Goal: Task Accomplishment & Management: Manage account settings

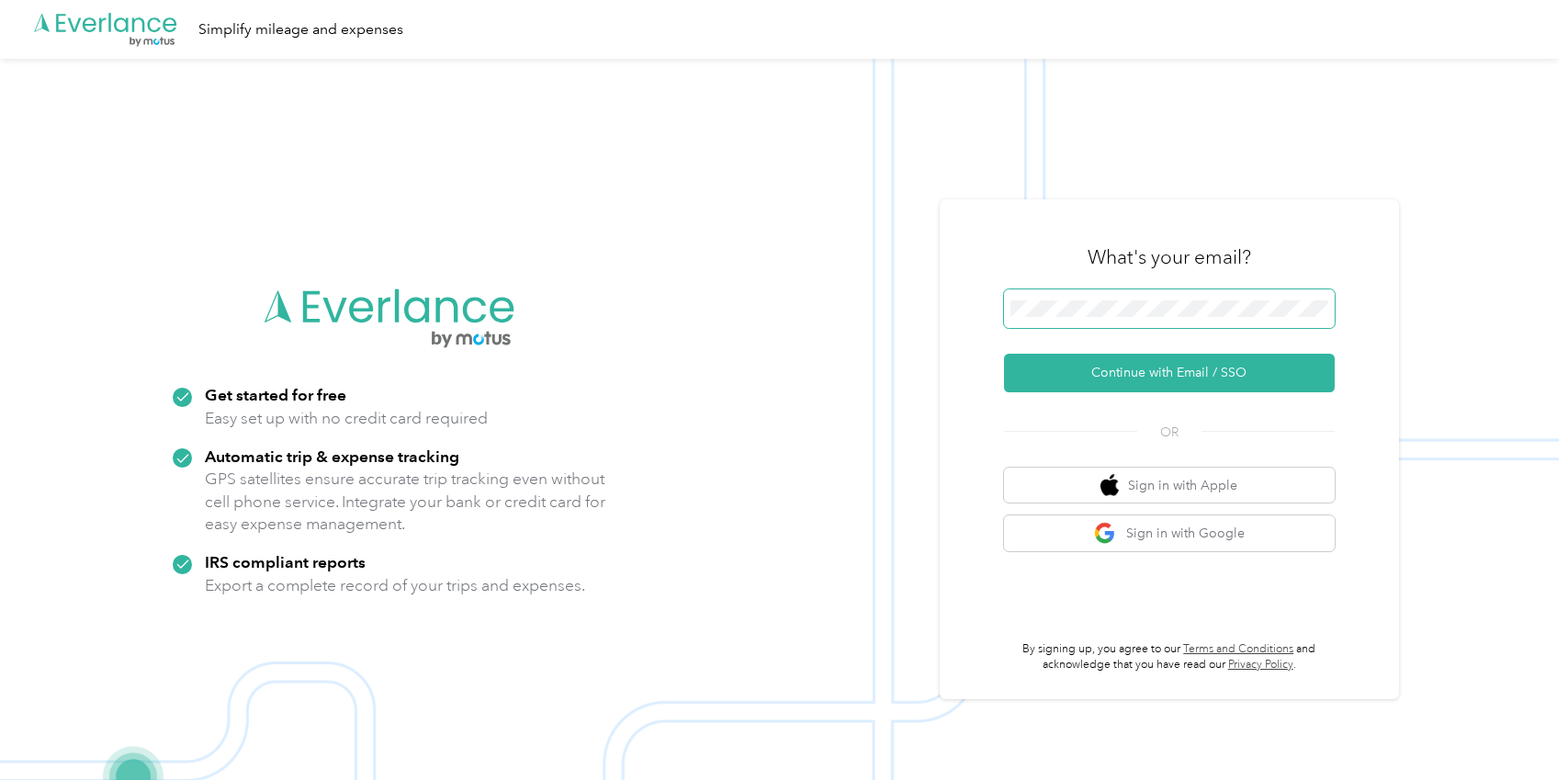
click at [1057, 295] on span at bounding box center [1170, 308] width 331 height 39
click at [1039, 369] on button "Continue with Email / SSO" at bounding box center [1170, 373] width 331 height 39
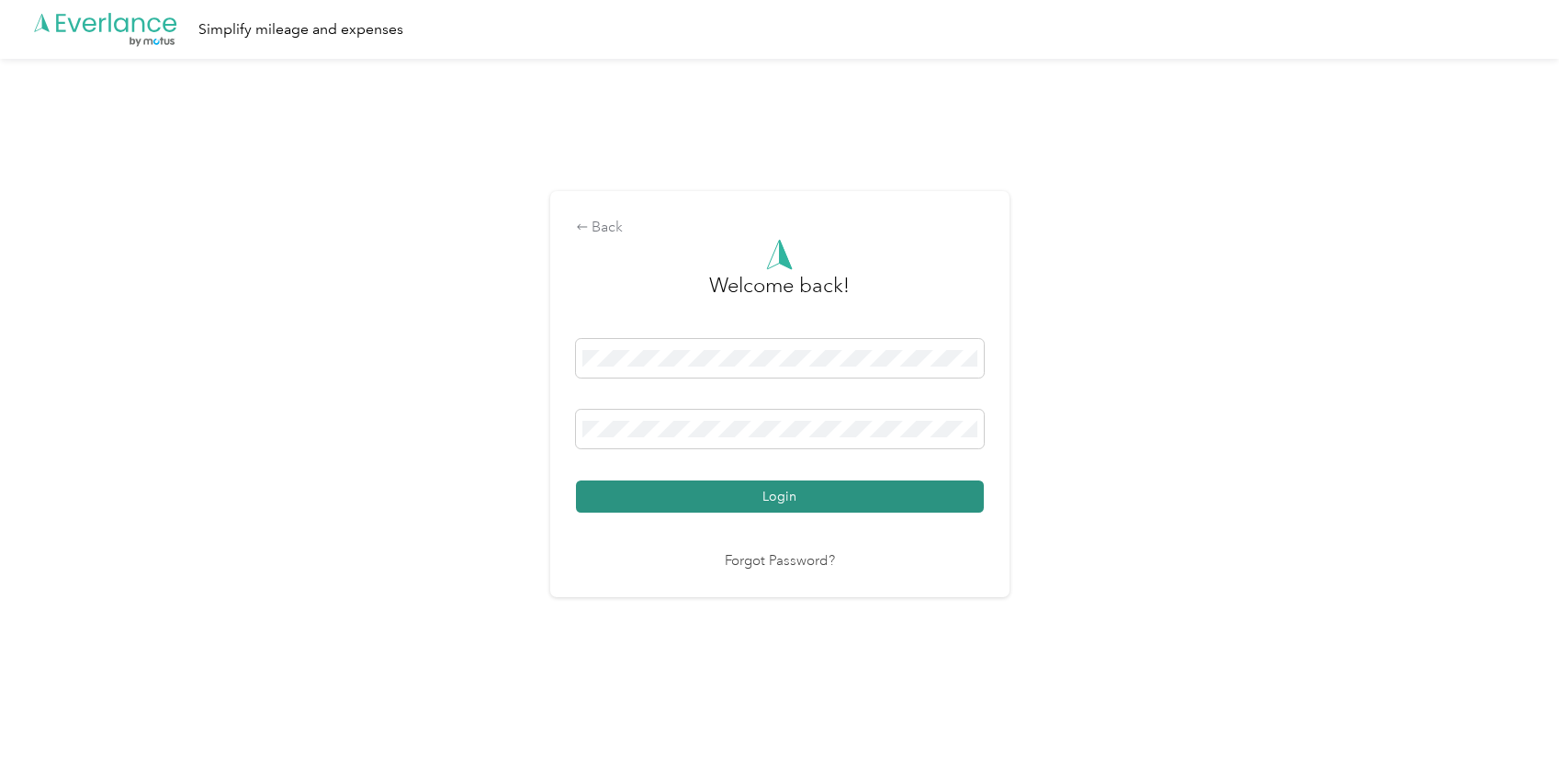
click at [639, 493] on button "Login" at bounding box center [779, 497] width 407 height 32
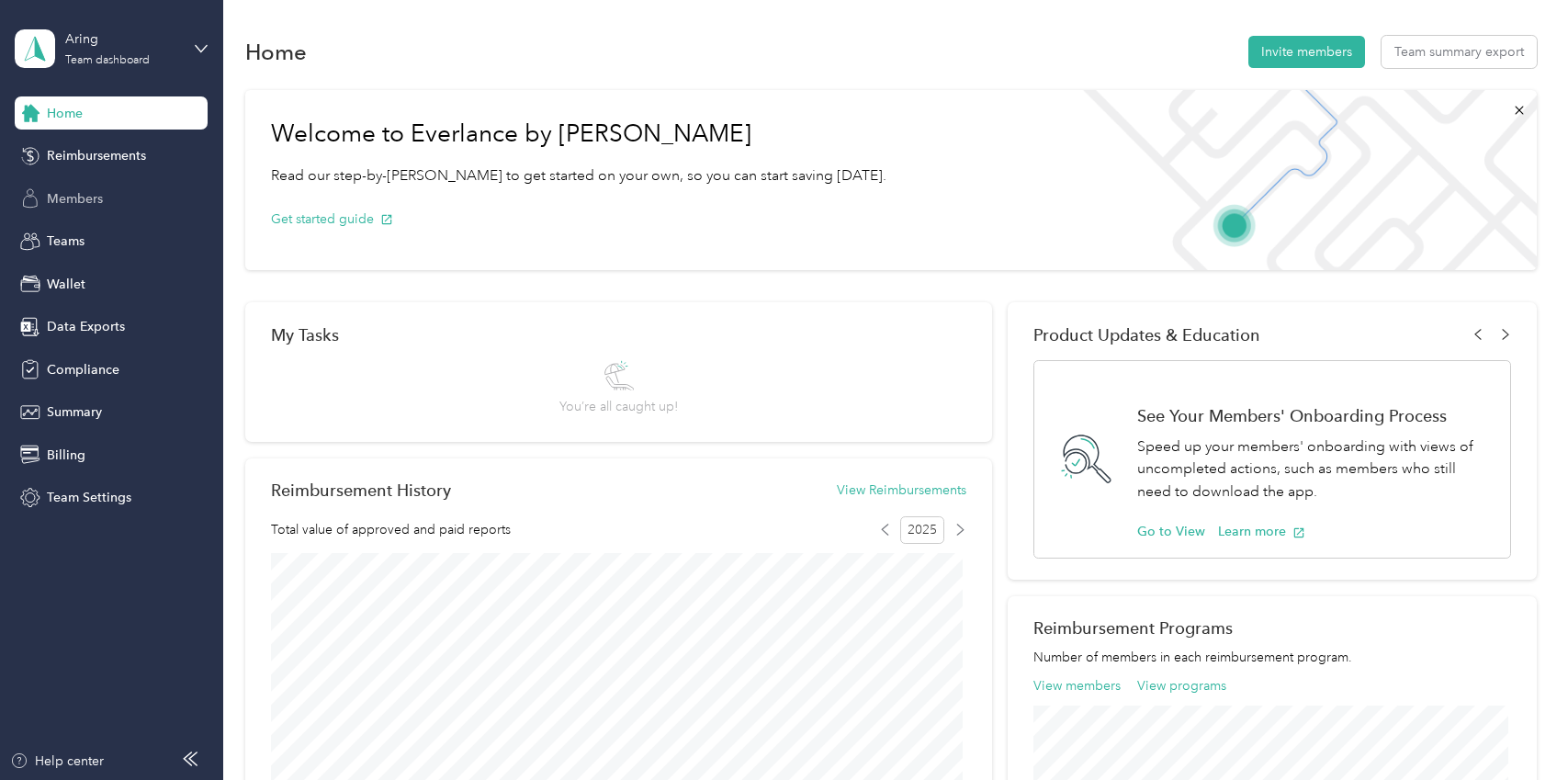
click at [102, 205] on span "Members" at bounding box center [74, 198] width 56 height 19
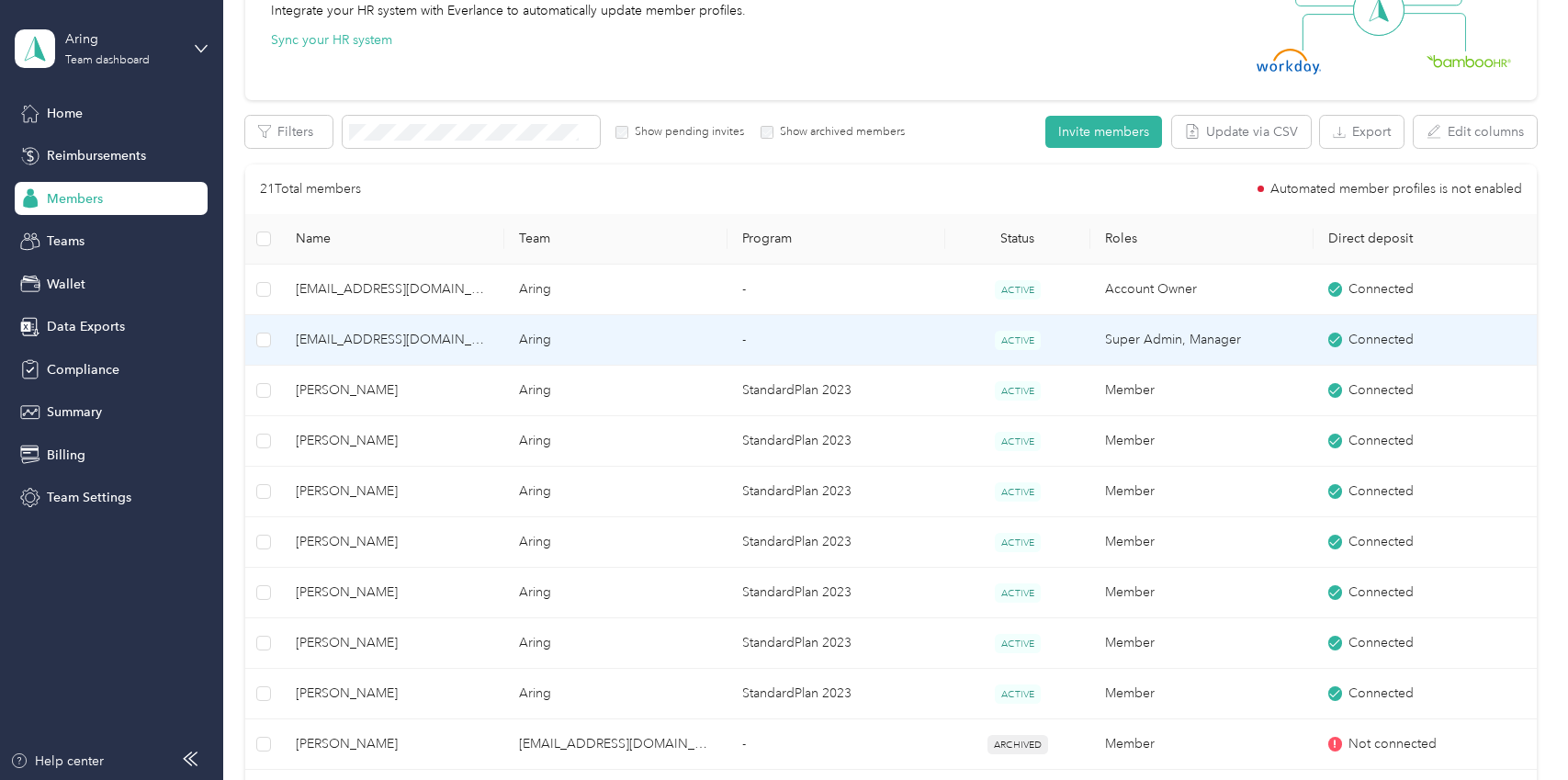
scroll to position [92, 0]
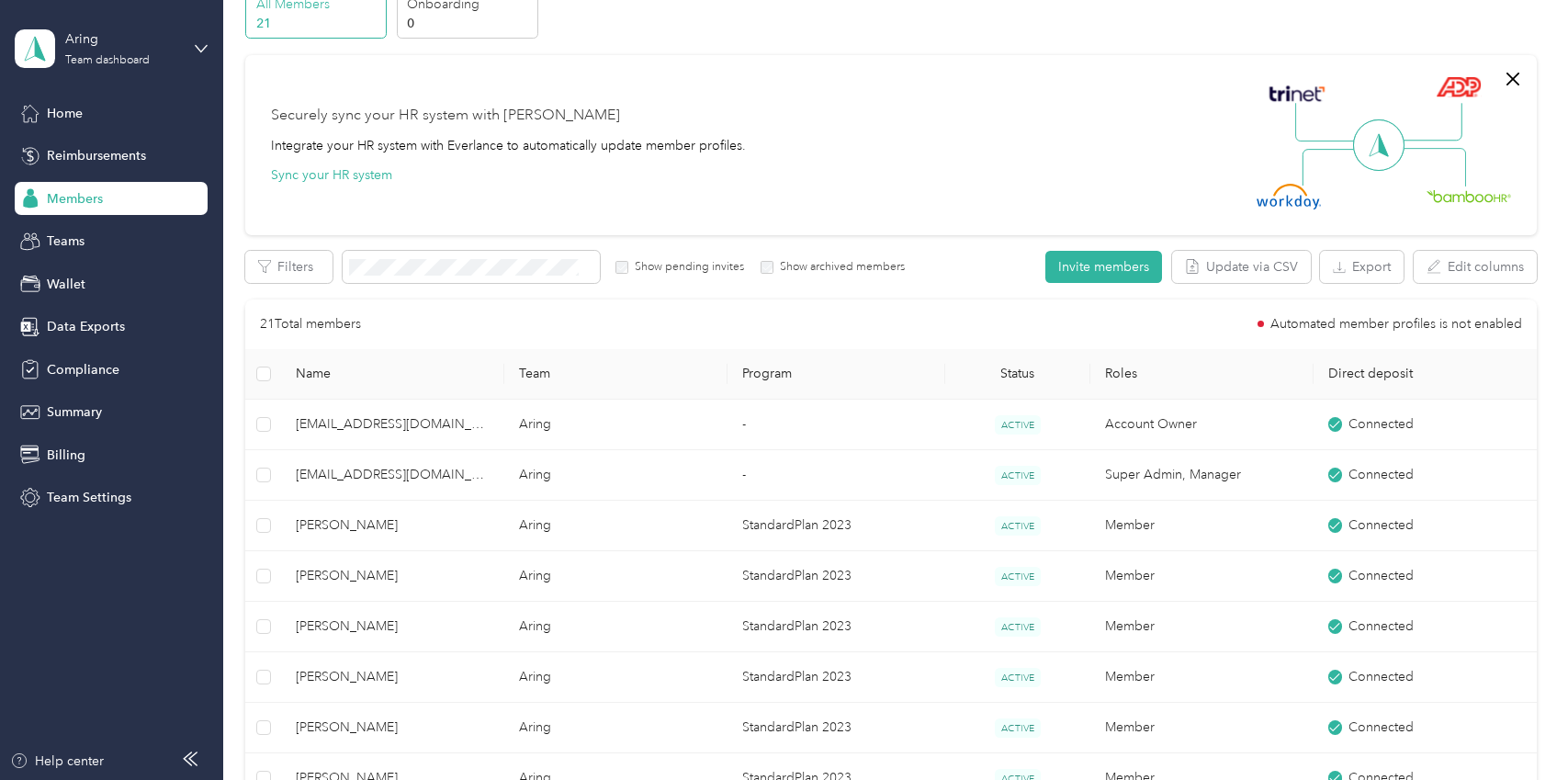
click at [785, 267] on label "Show archived members" at bounding box center [839, 267] width 132 height 17
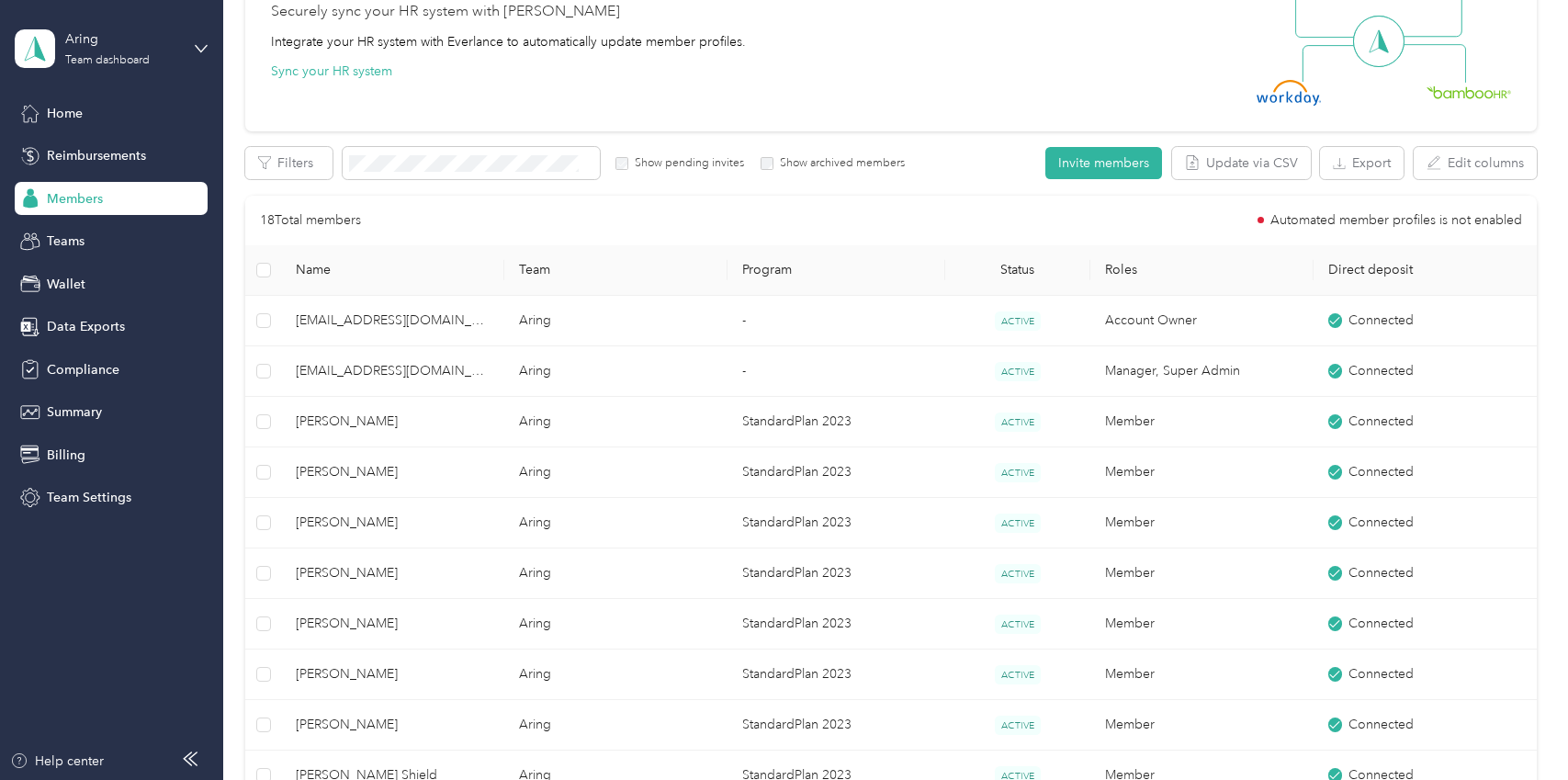
scroll to position [151, 0]
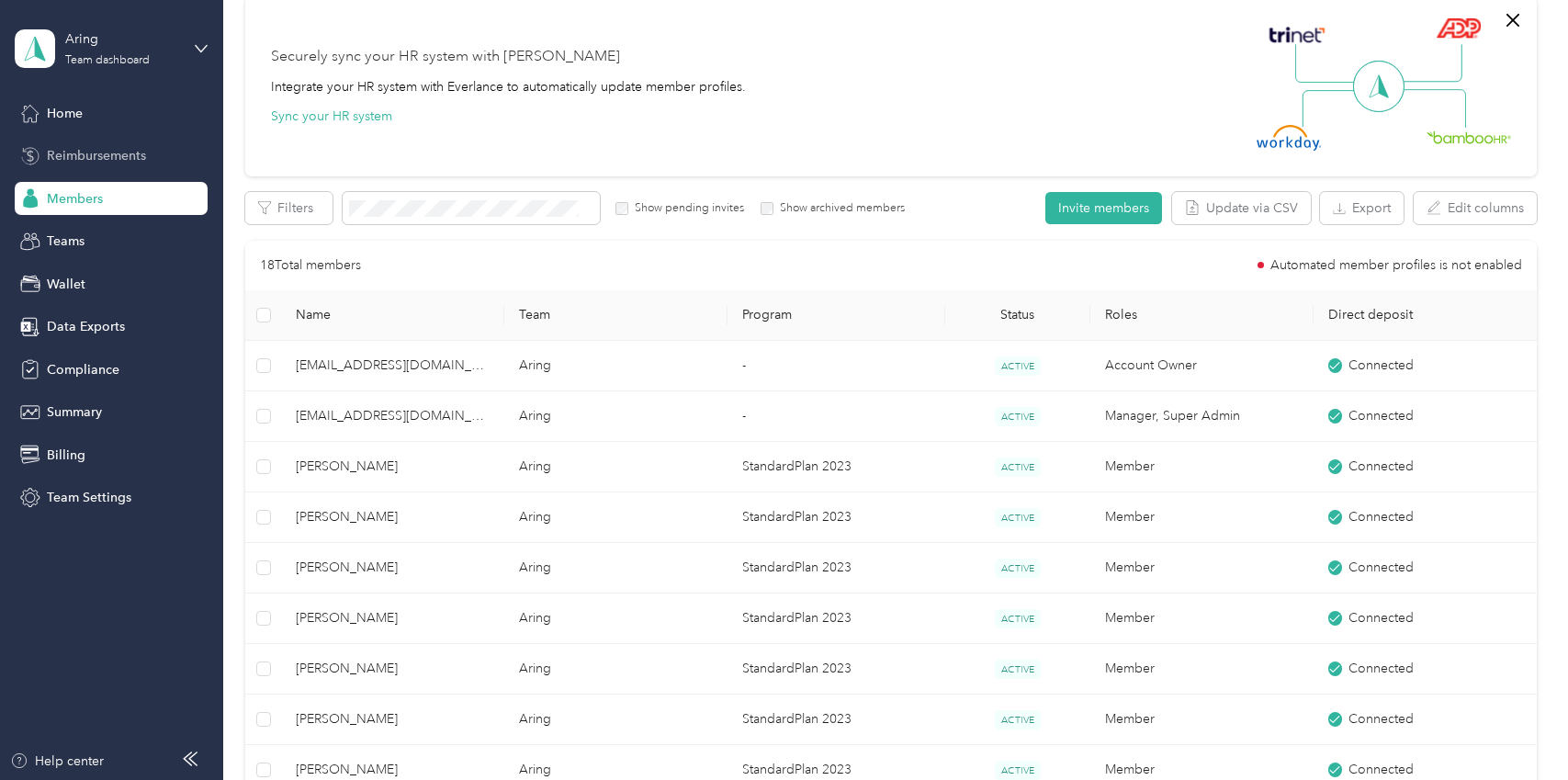
click at [117, 148] on span "Reimbursements" at bounding box center [96, 155] width 99 height 19
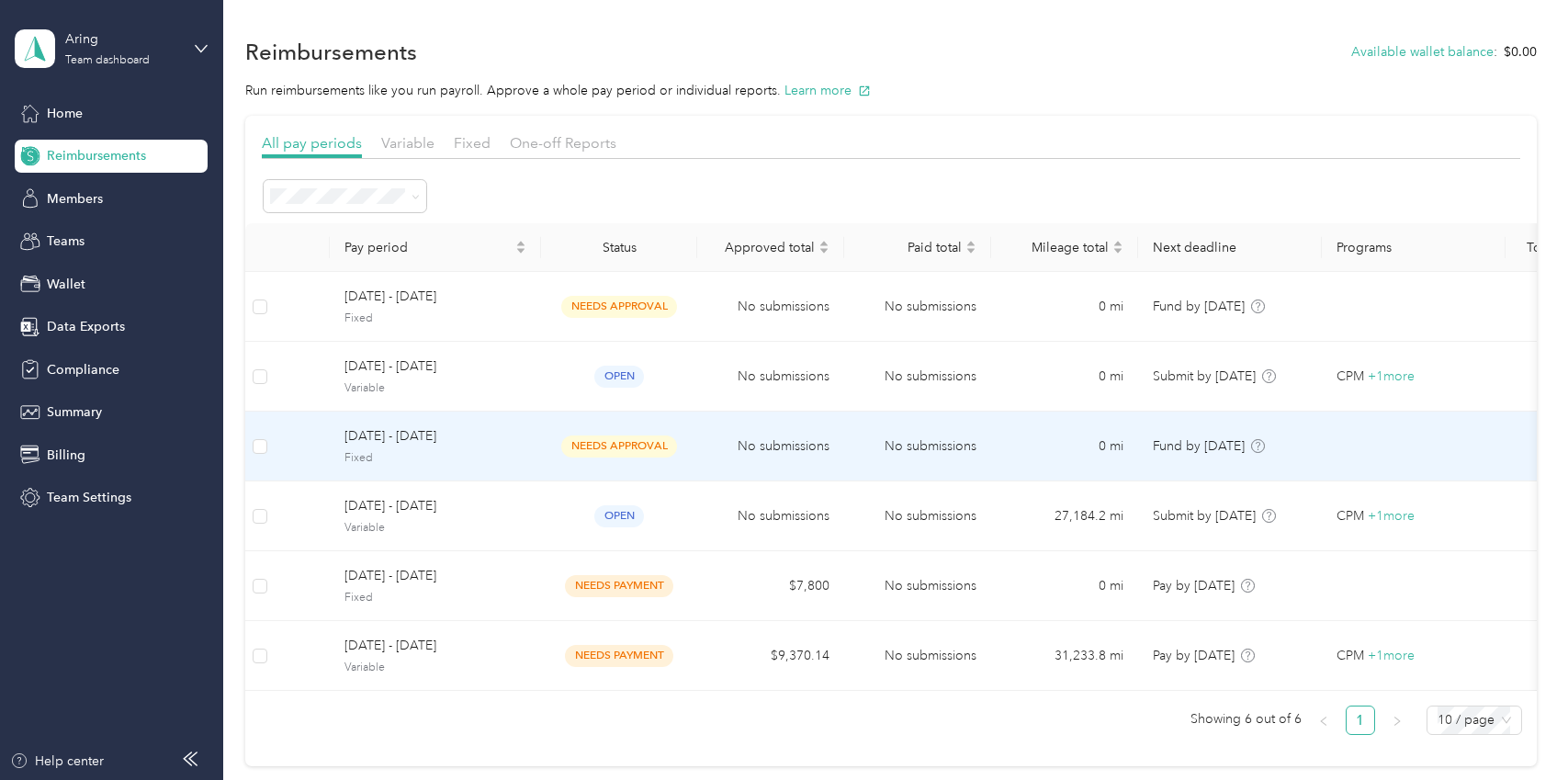
click at [403, 459] on span "Fixed" at bounding box center [436, 458] width 182 height 17
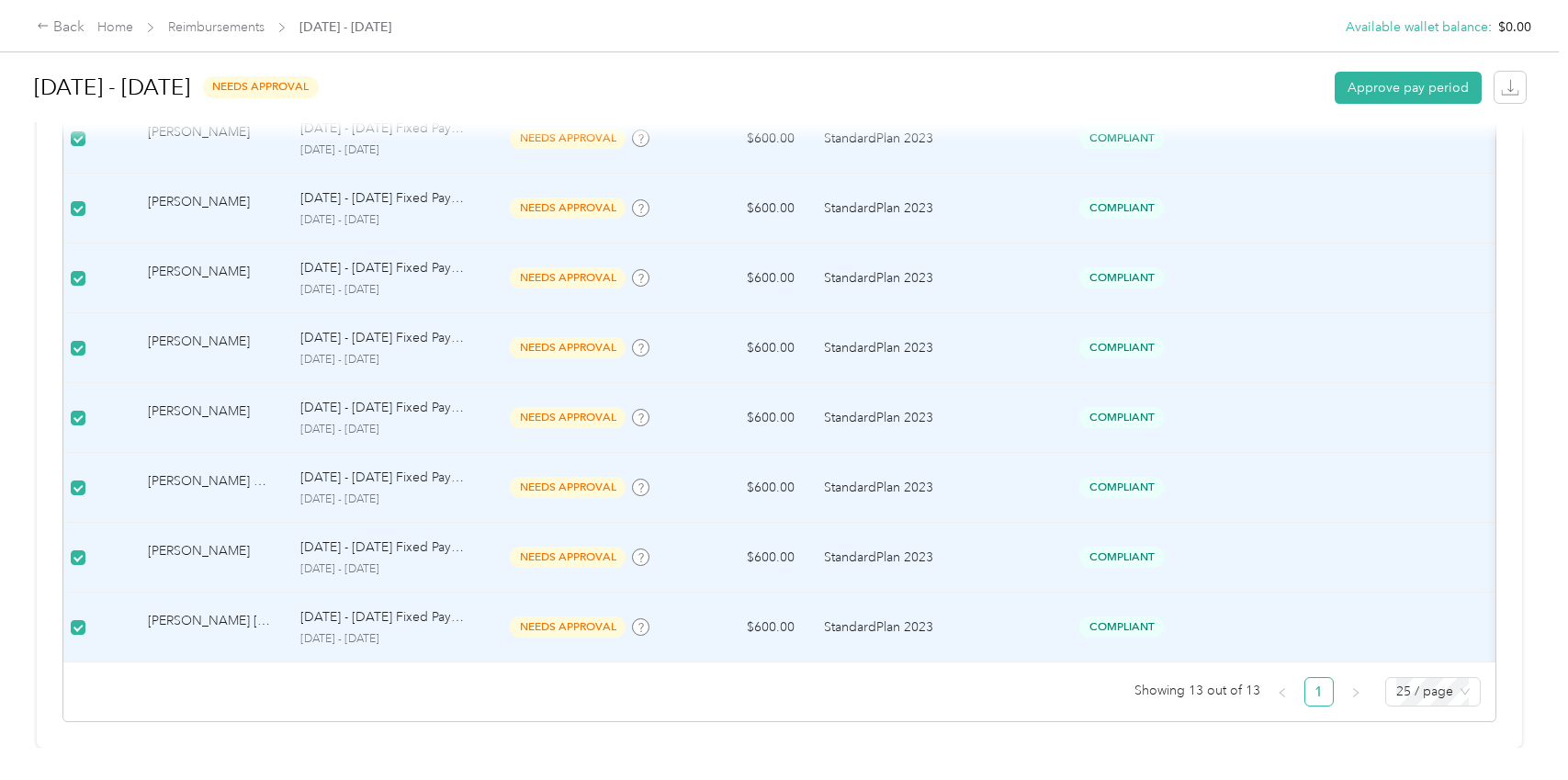
scroll to position [897, 0]
click at [1382, 88] on button "Approve pay period" at bounding box center [1408, 87] width 147 height 32
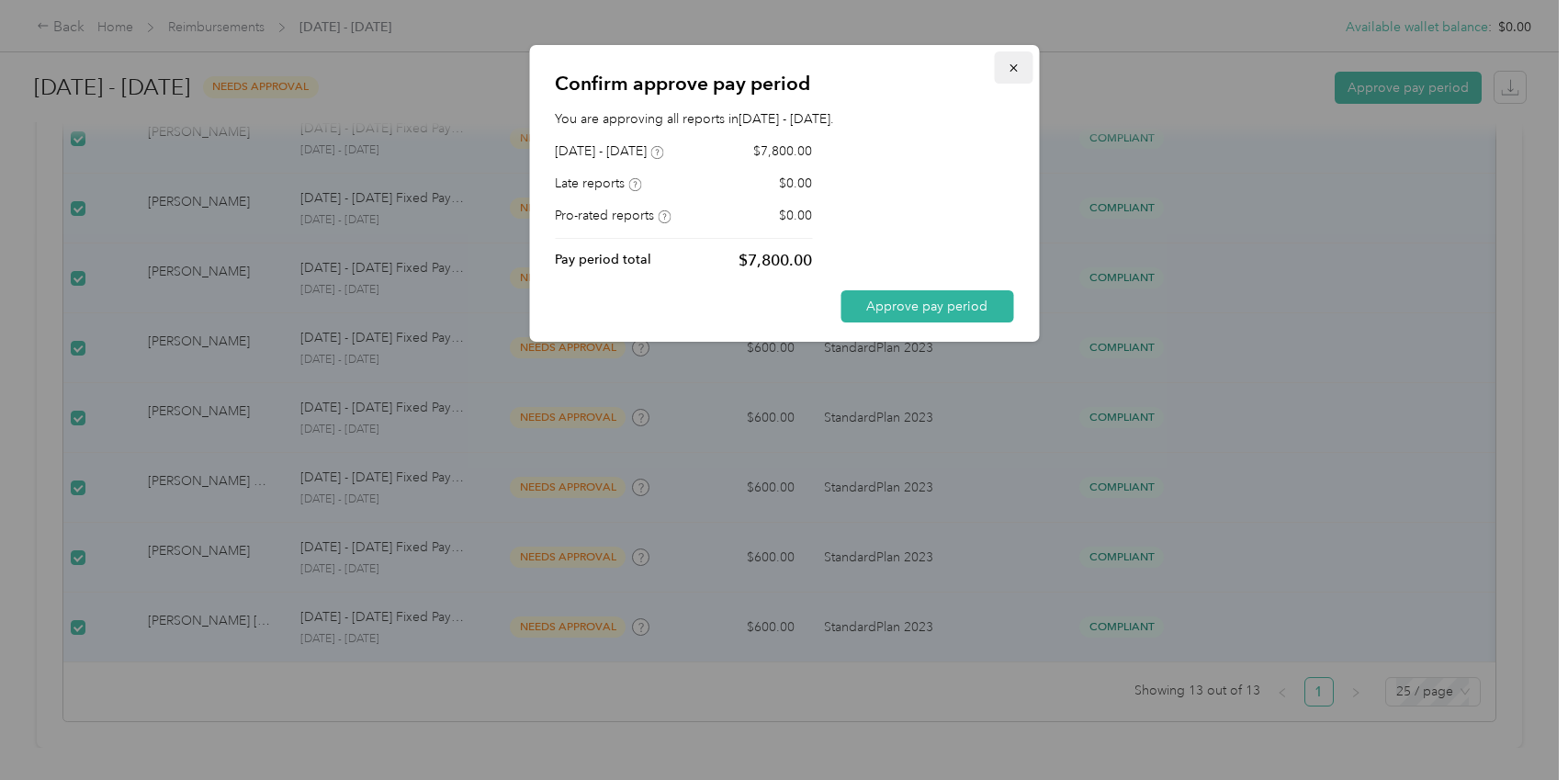
click at [1023, 65] on button "button" at bounding box center [1013, 67] width 39 height 32
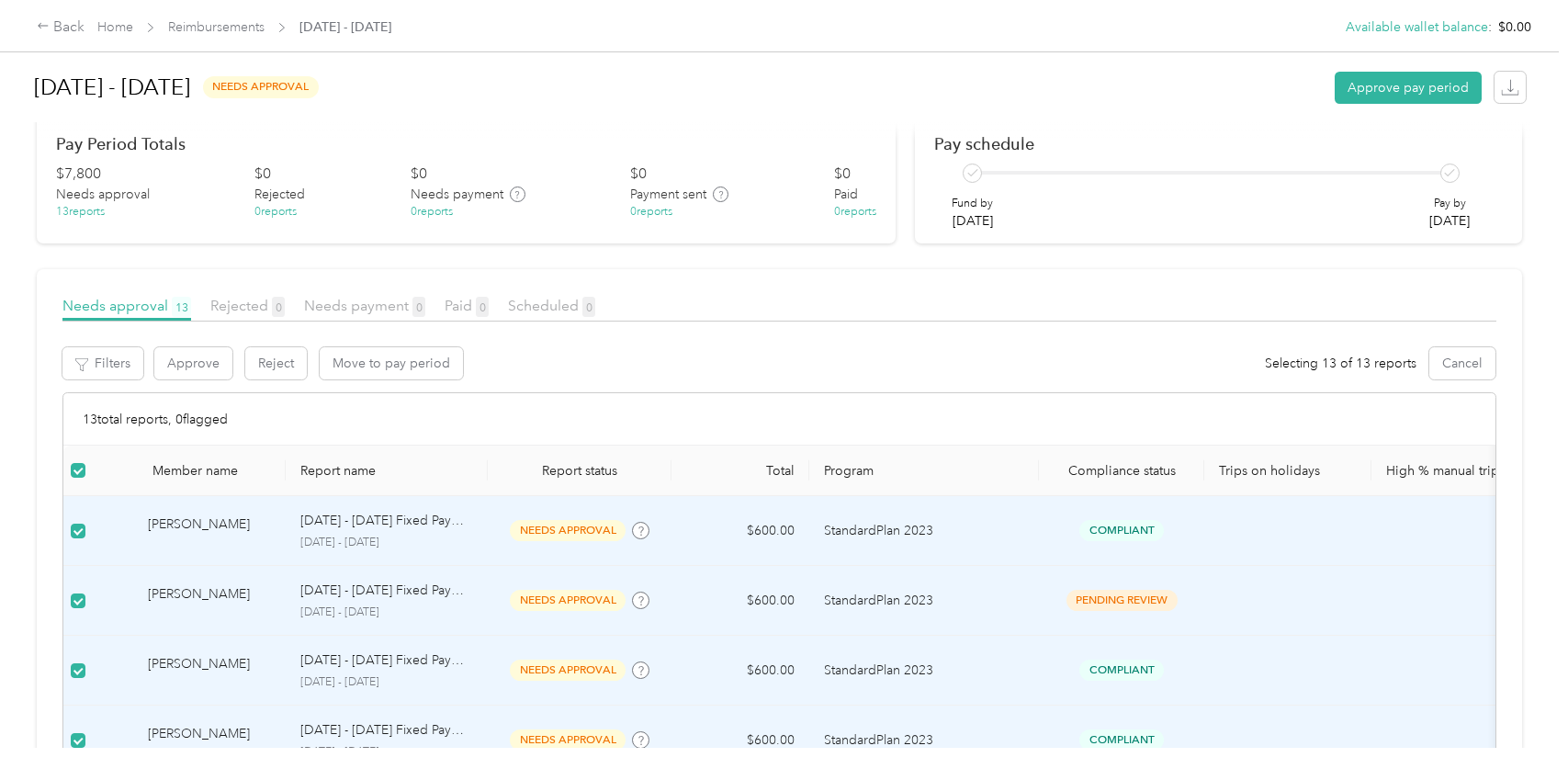
scroll to position [0, 0]
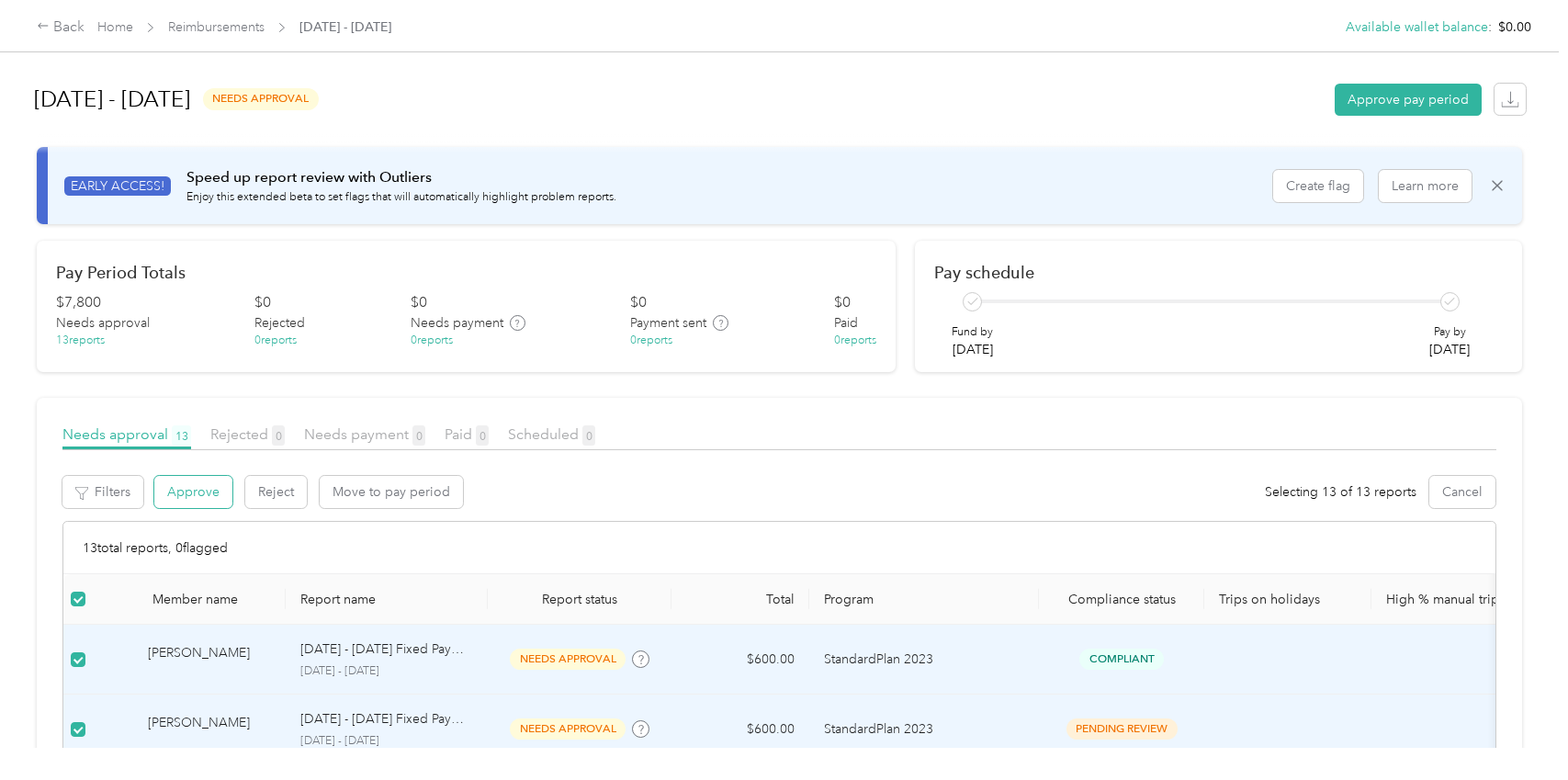
click at [178, 498] on button "Approve" at bounding box center [193, 492] width 78 height 32
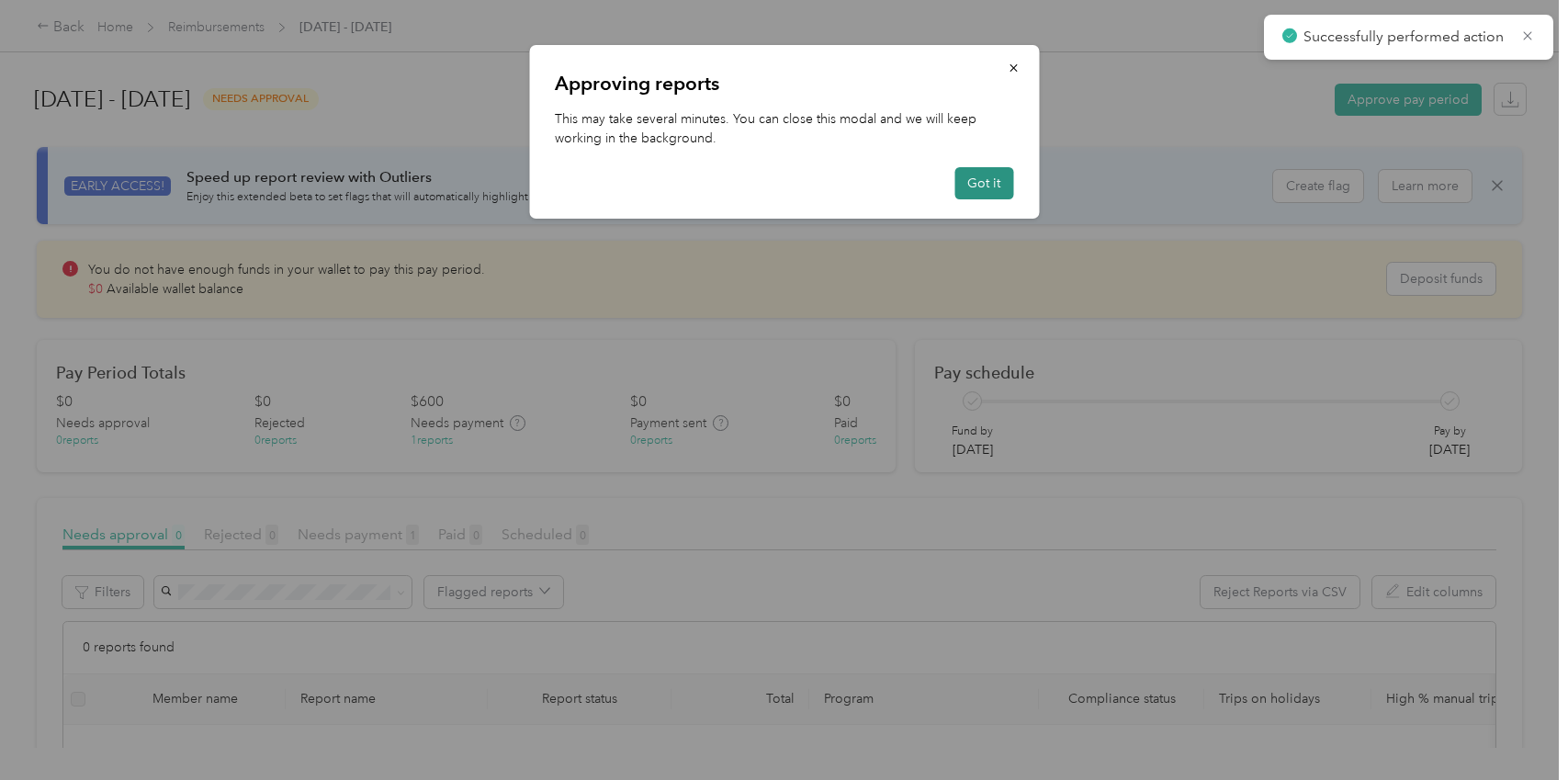
click at [997, 182] on button "Got it" at bounding box center [983, 183] width 58 height 32
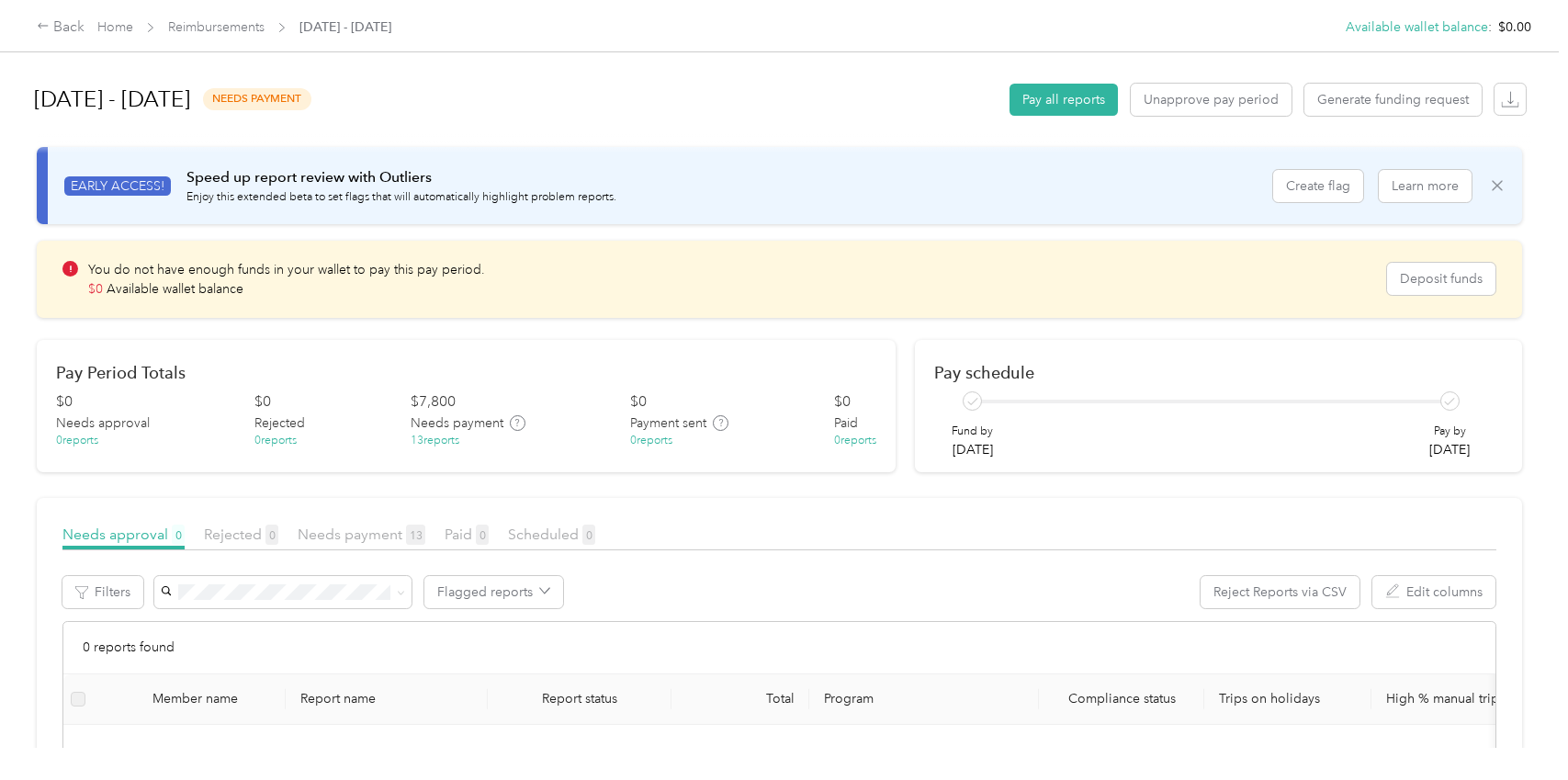
click at [1493, 182] on icon at bounding box center [1497, 185] width 19 height 19
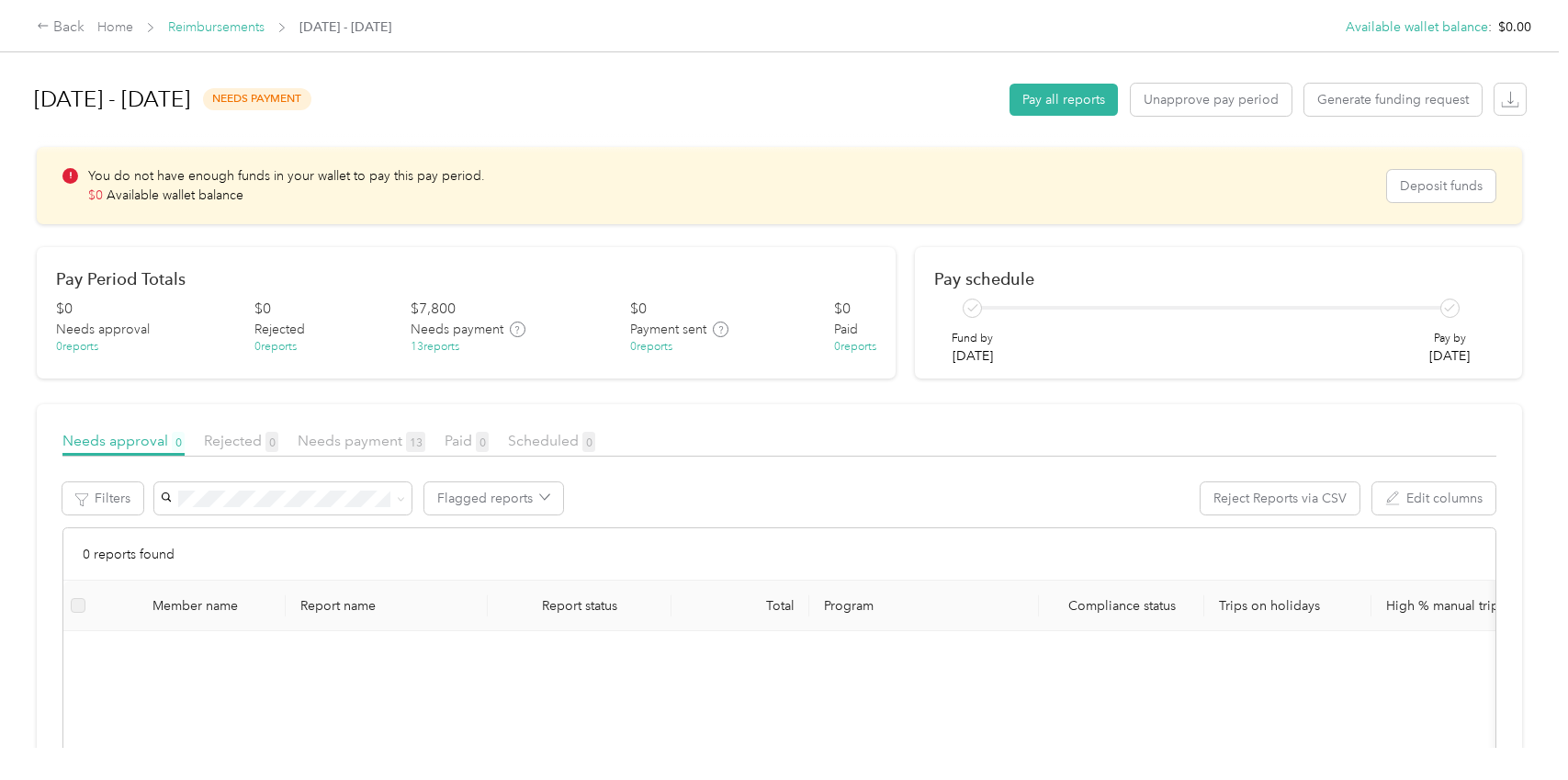
click at [217, 35] on span "Reimbursements" at bounding box center [216, 27] width 96 height 19
click at [217, 27] on link "Reimbursements" at bounding box center [216, 27] width 96 height 16
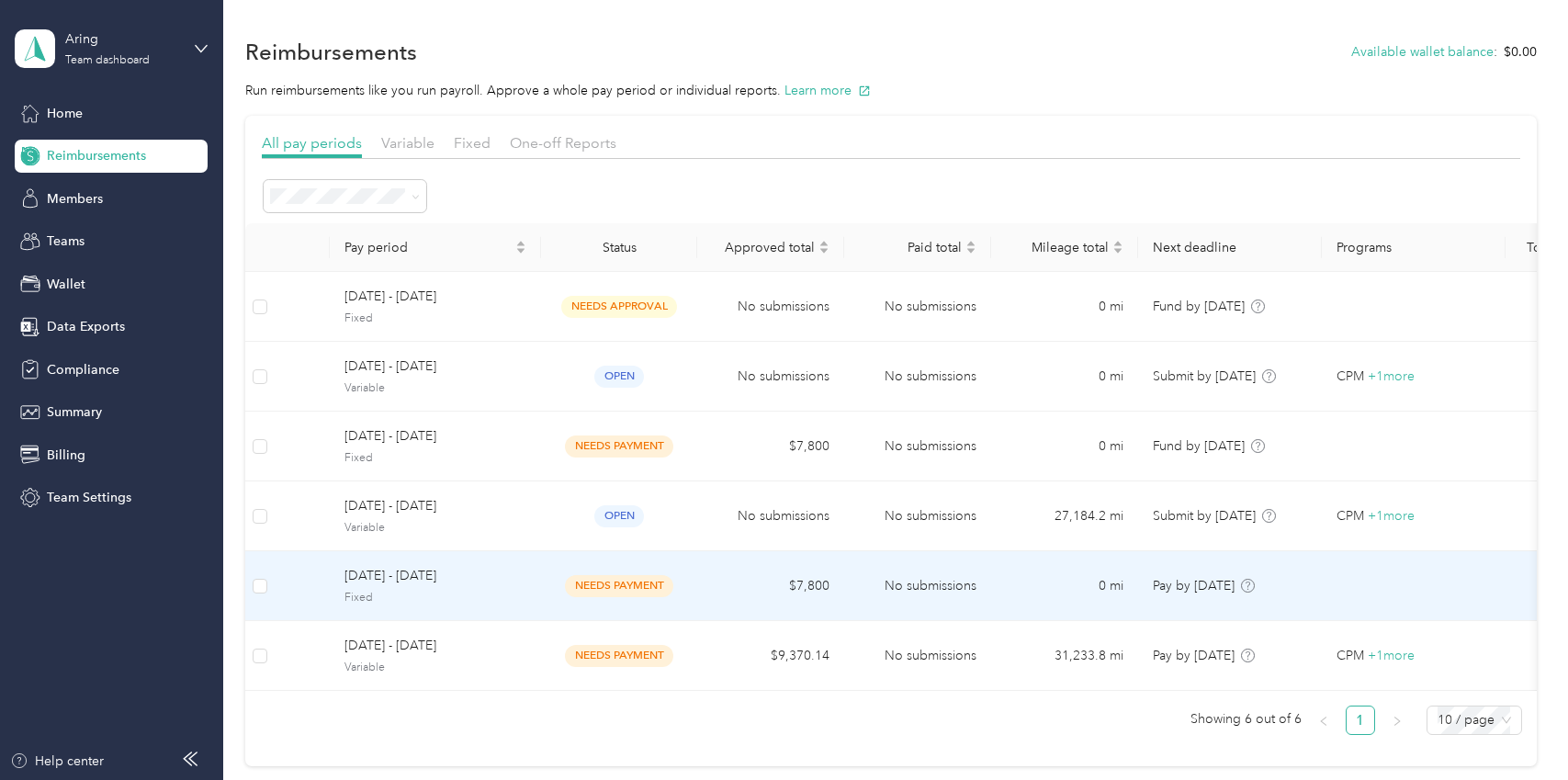
click at [486, 588] on div "[DATE] - [DATE] Fixed" at bounding box center [436, 586] width 182 height 40
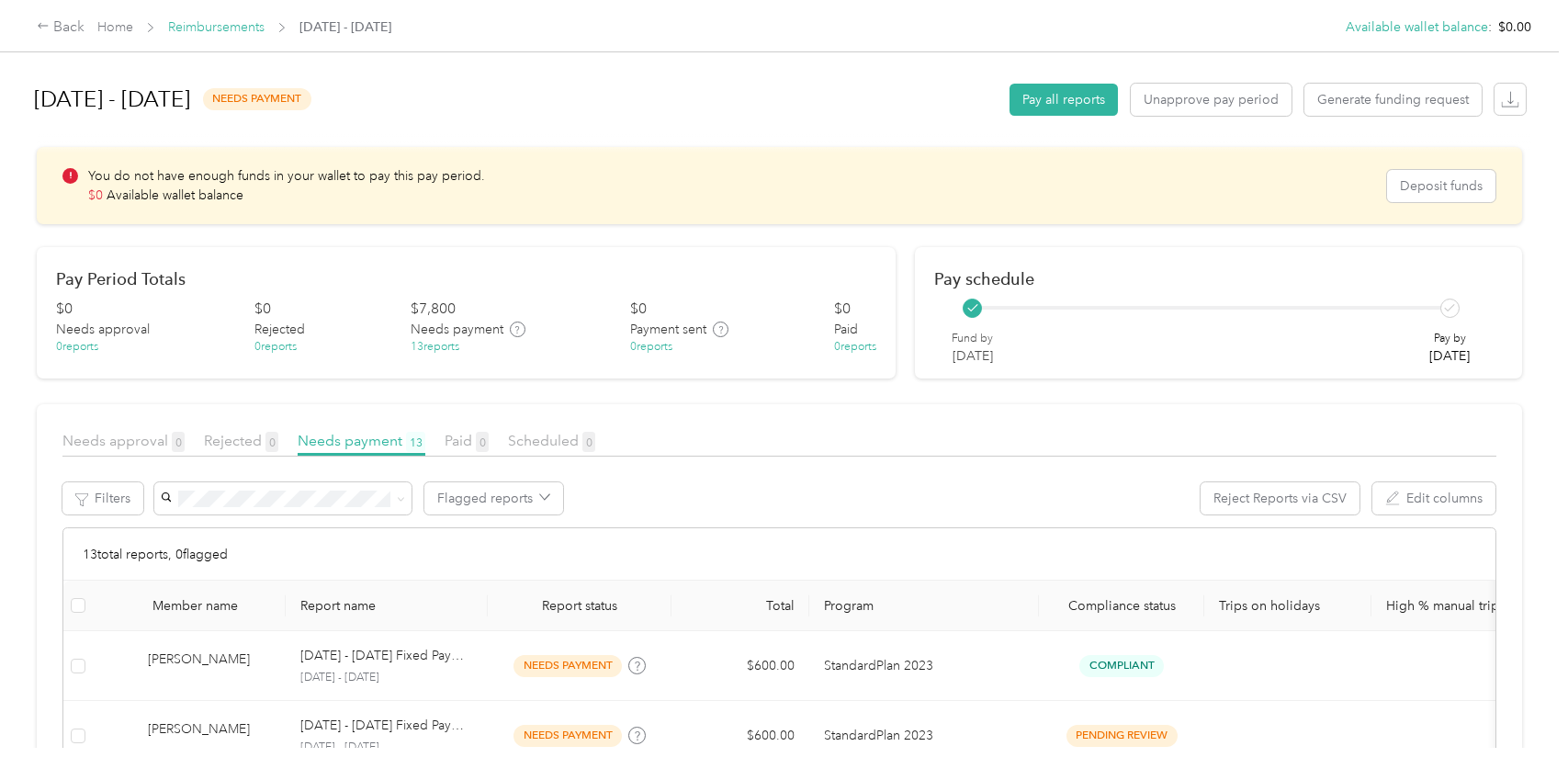
click at [182, 26] on link "Reimbursements" at bounding box center [216, 27] width 96 height 16
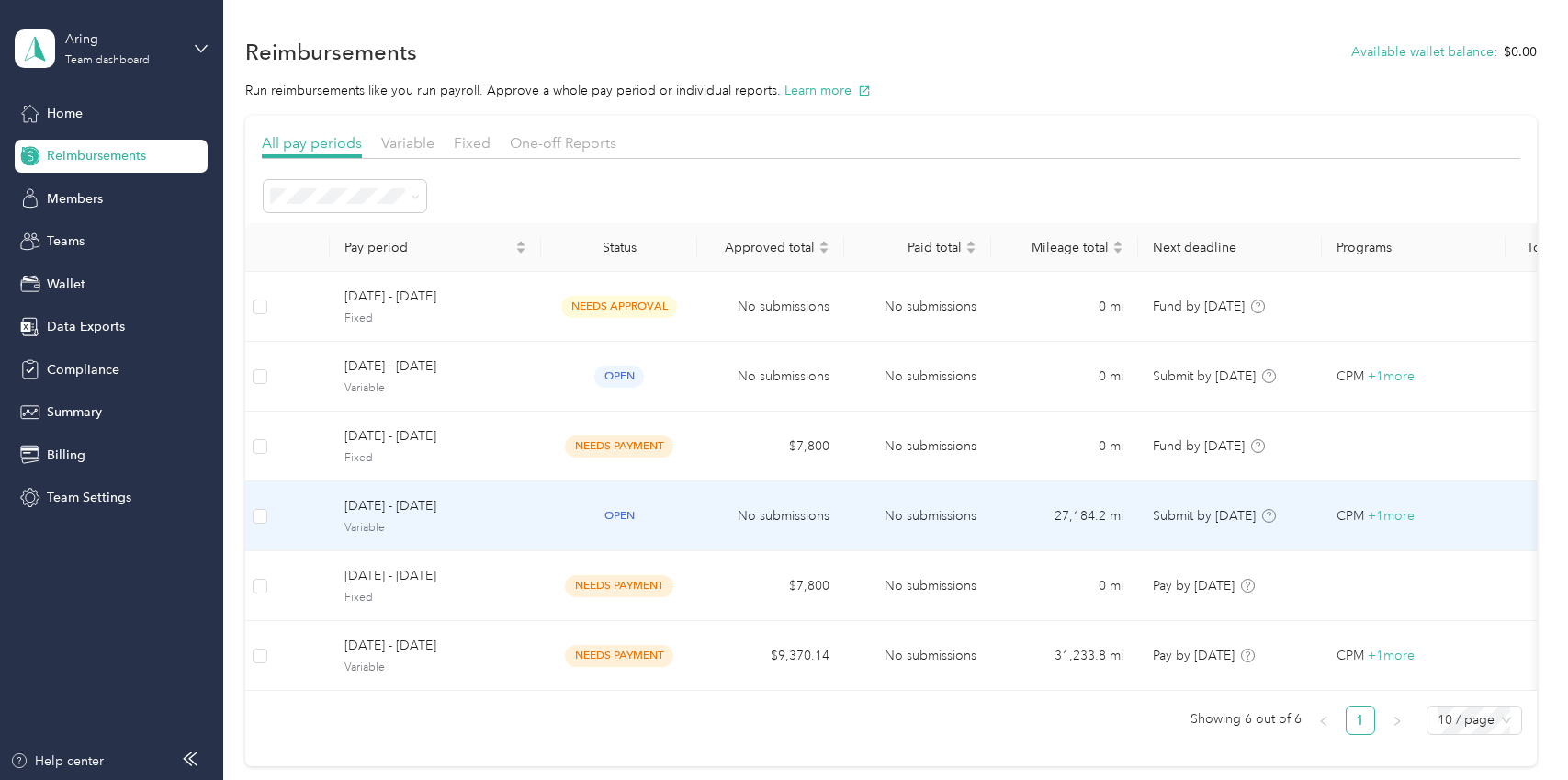
click at [434, 525] on span "Variable" at bounding box center [436, 528] width 182 height 17
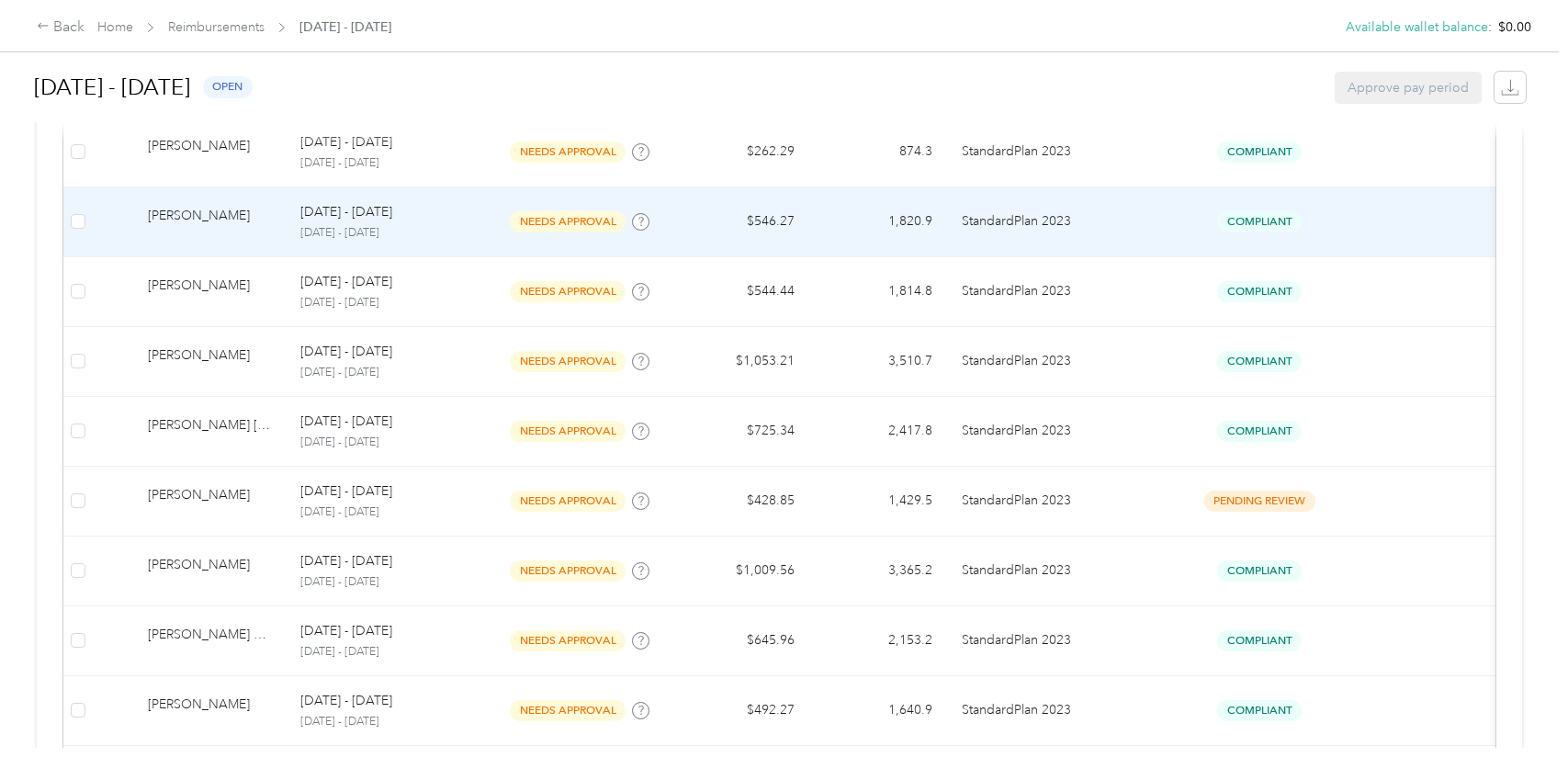
scroll to position [643, 0]
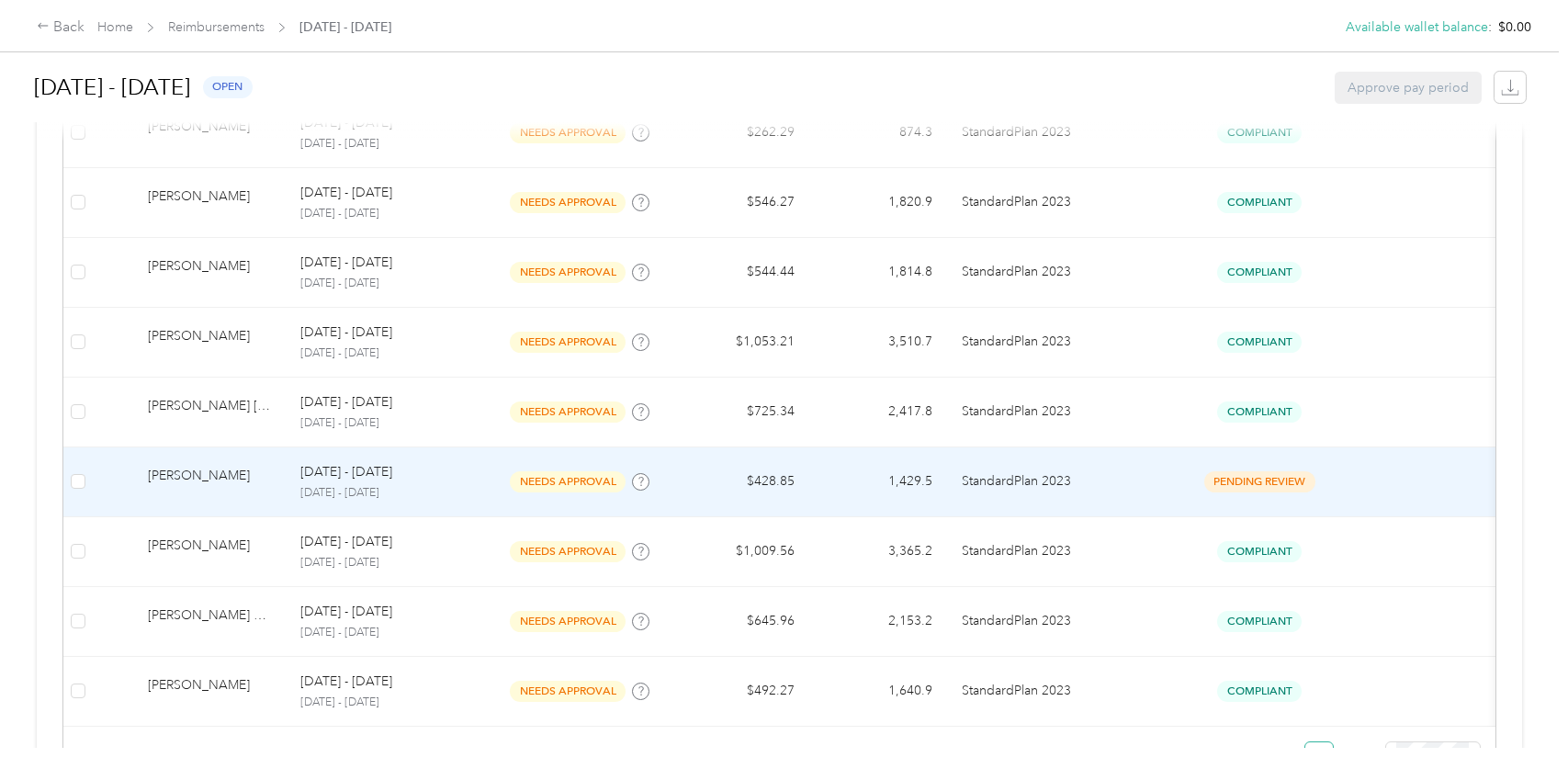
click at [1234, 481] on span "pending review" at bounding box center [1260, 481] width 111 height 21
click at [1160, 485] on p "StandardPlan 2023" at bounding box center [1062, 481] width 200 height 20
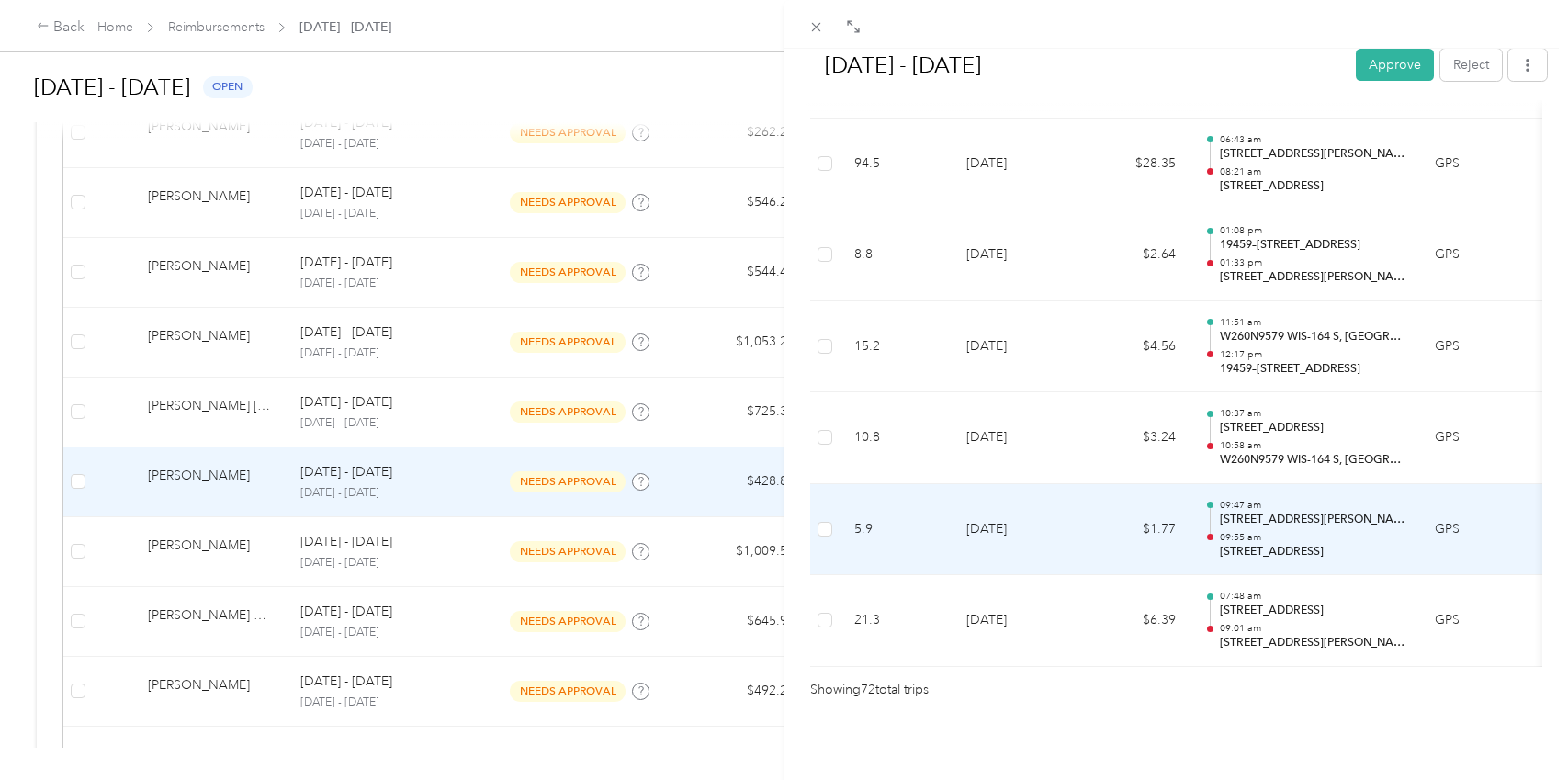
scroll to position [6563, 0]
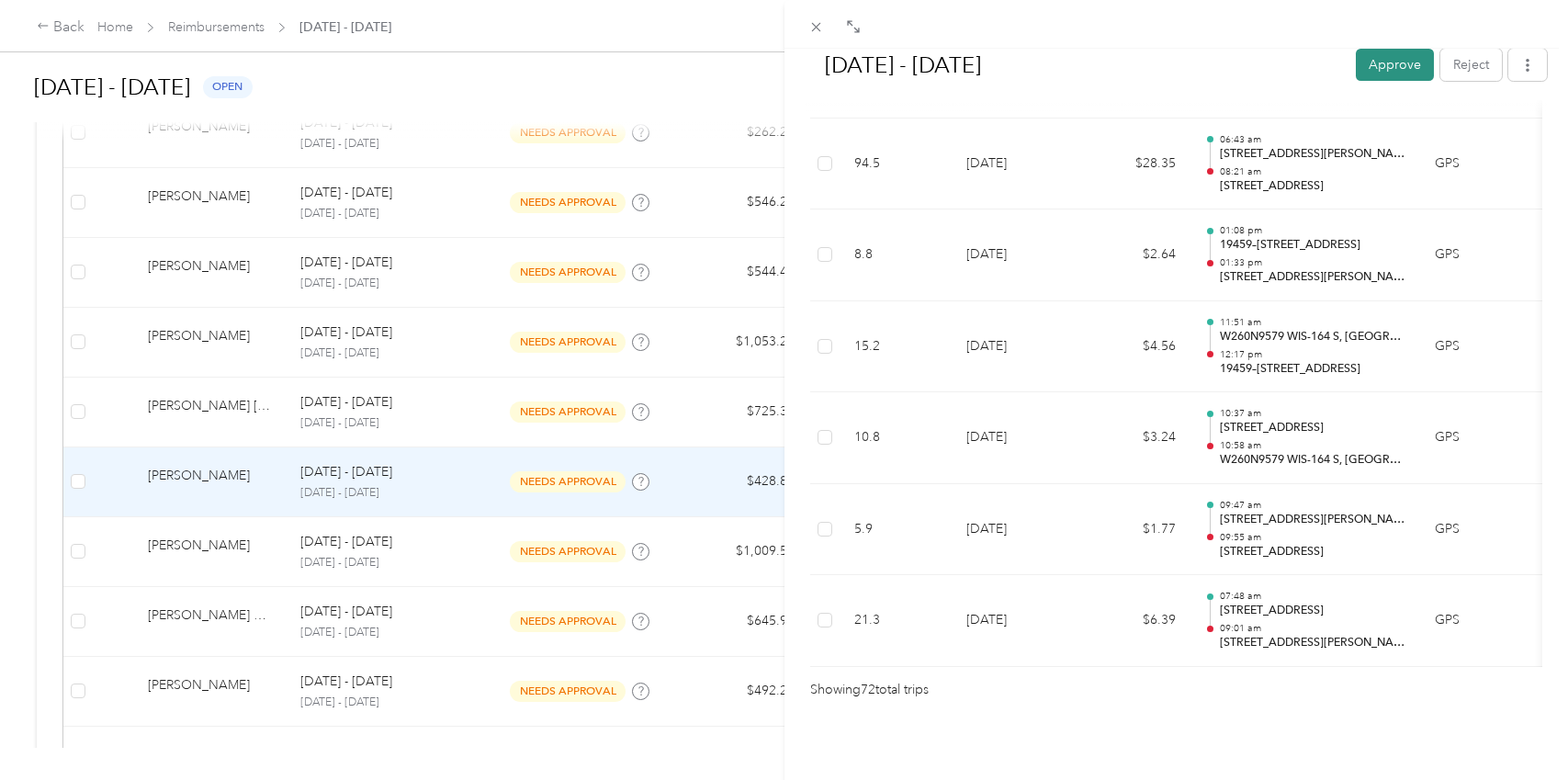
click at [1378, 66] on button "Approve" at bounding box center [1395, 64] width 78 height 32
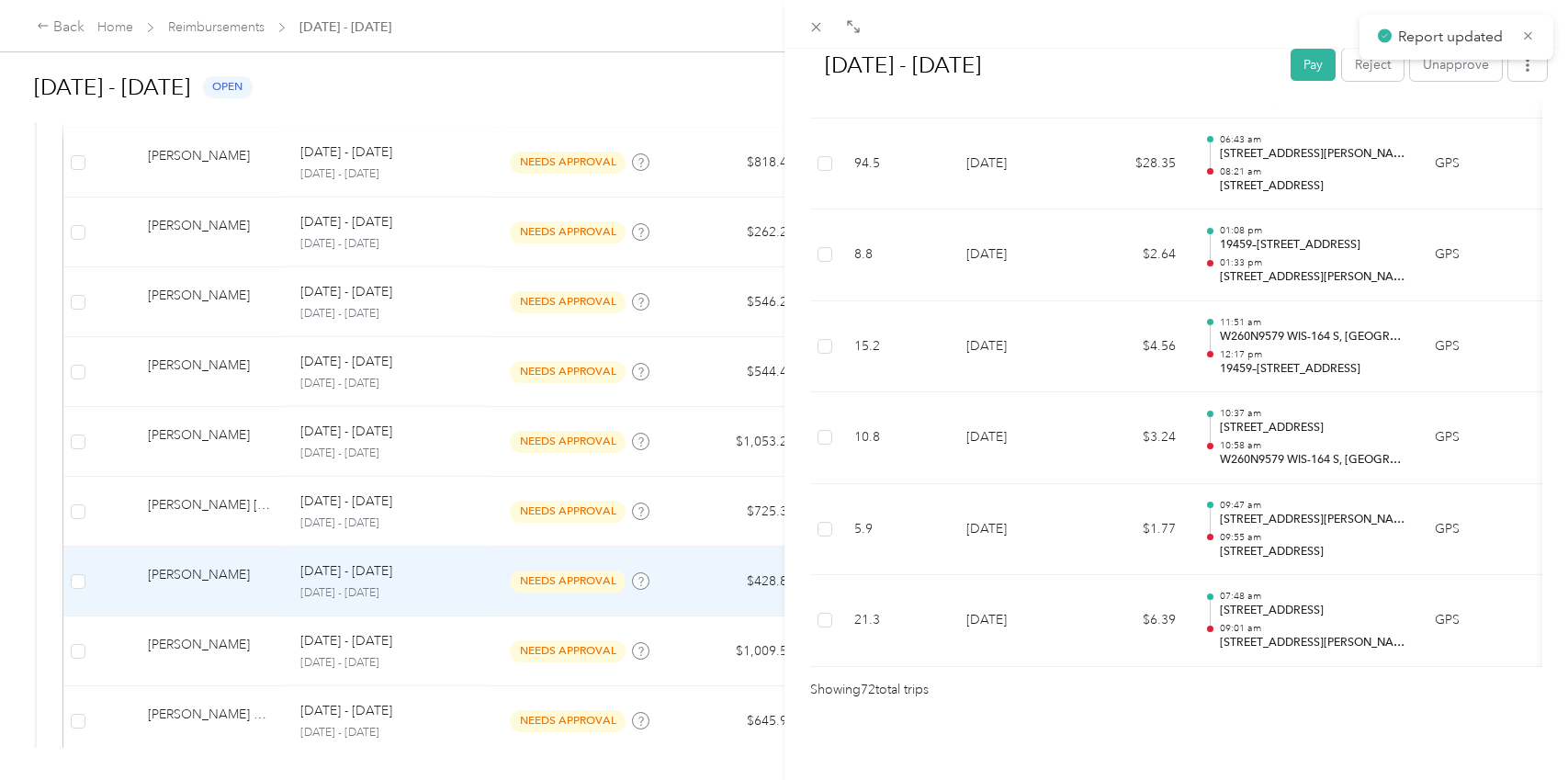
scroll to position [742, 0]
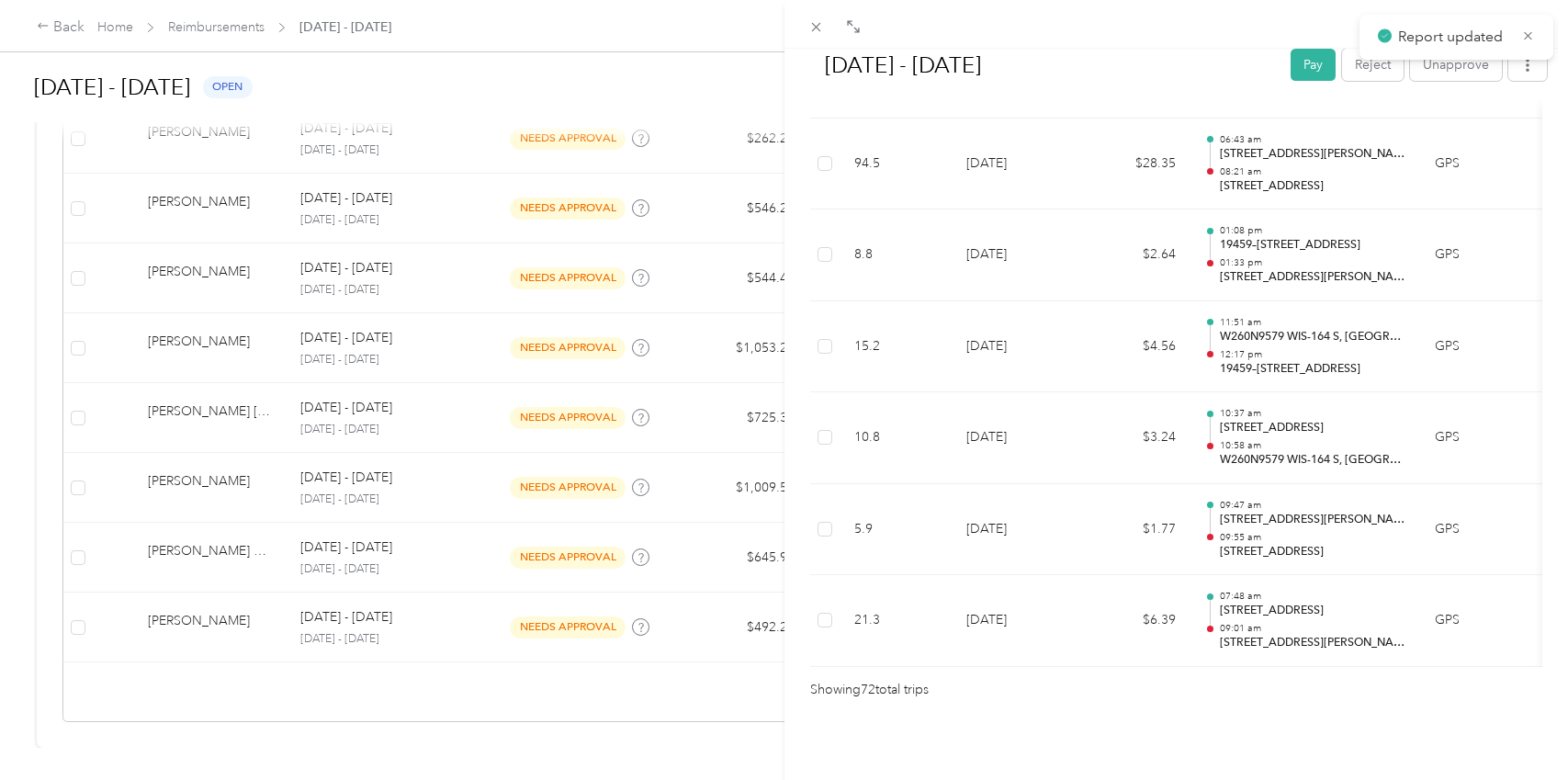
click at [654, 749] on div "[DATE] - [DATE] Pay Reject Unapprove Needs Payment Needs payment from [EMAIL_AD…" at bounding box center [784, 390] width 1568 height 780
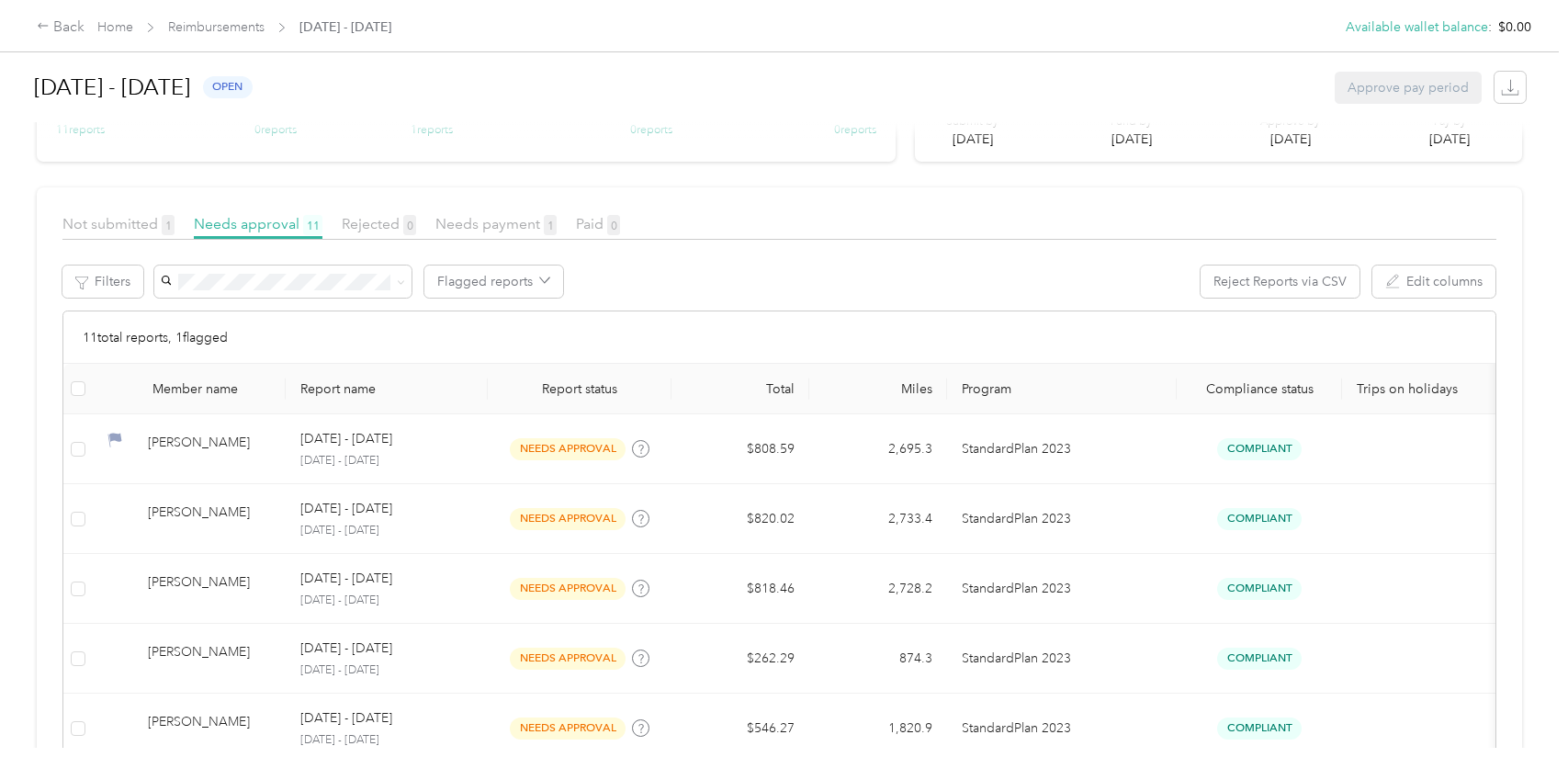
scroll to position [213, 0]
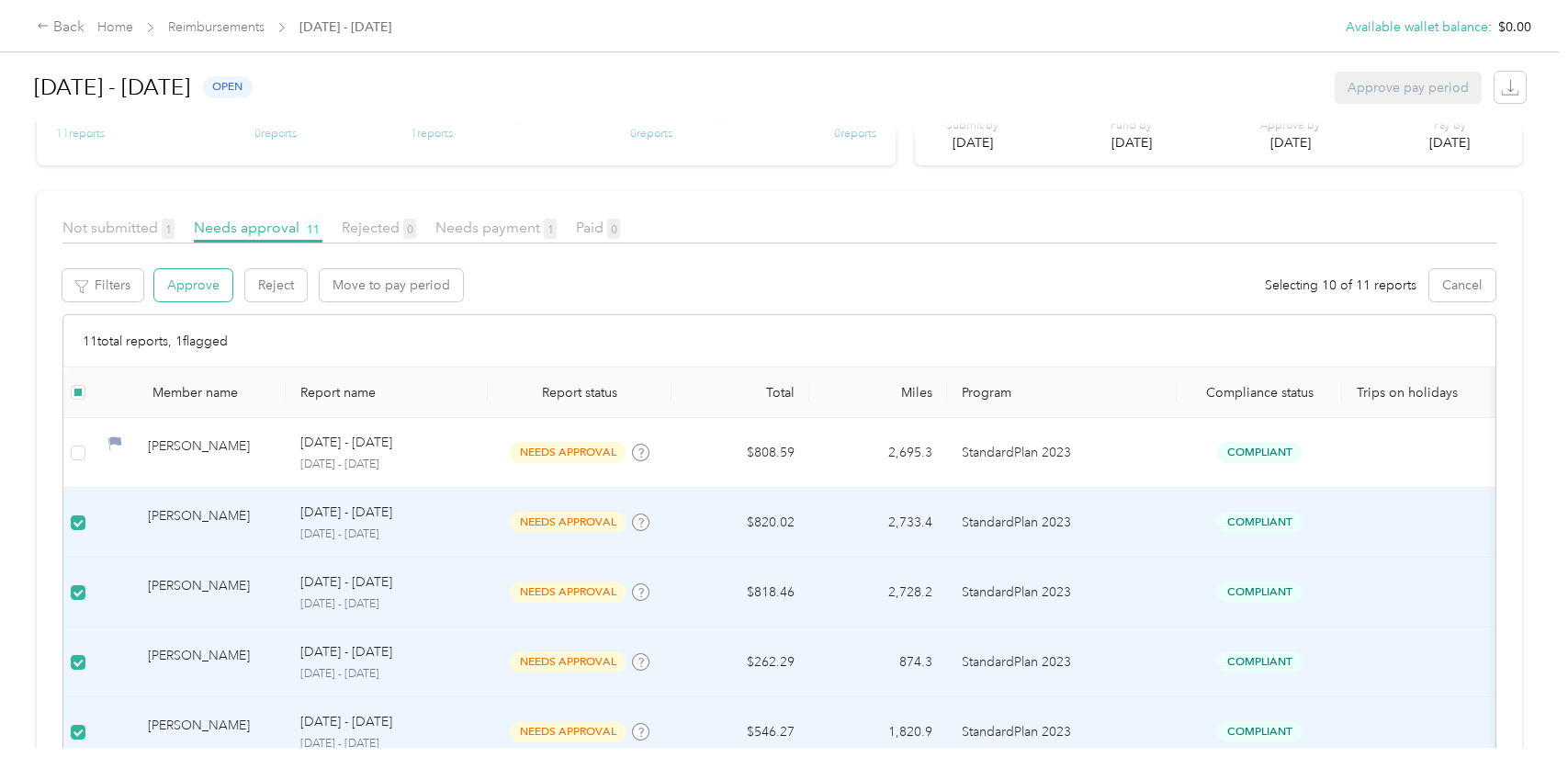
click at [195, 288] on button "Approve" at bounding box center [193, 285] width 78 height 32
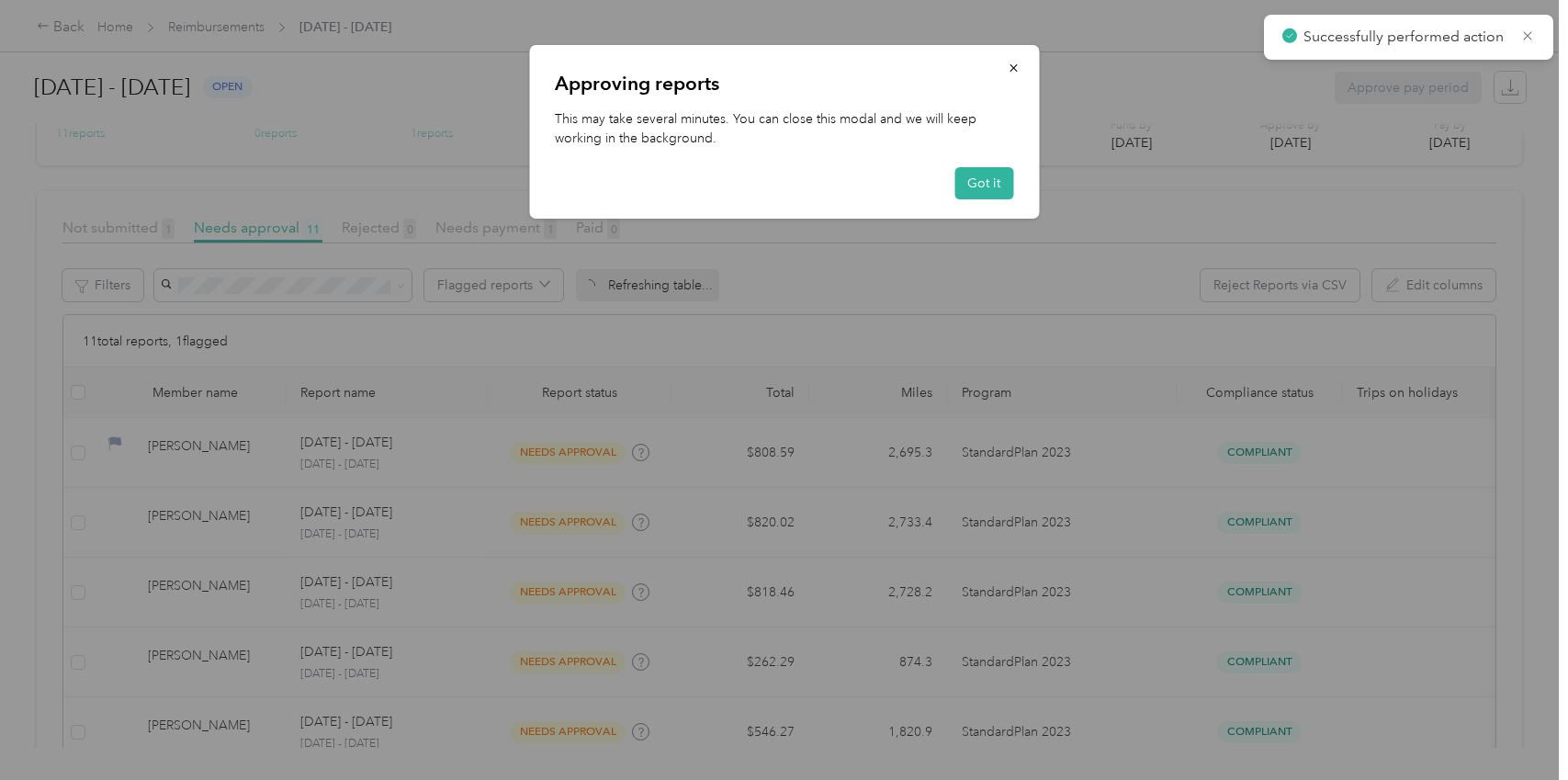
scroll to position [66, 0]
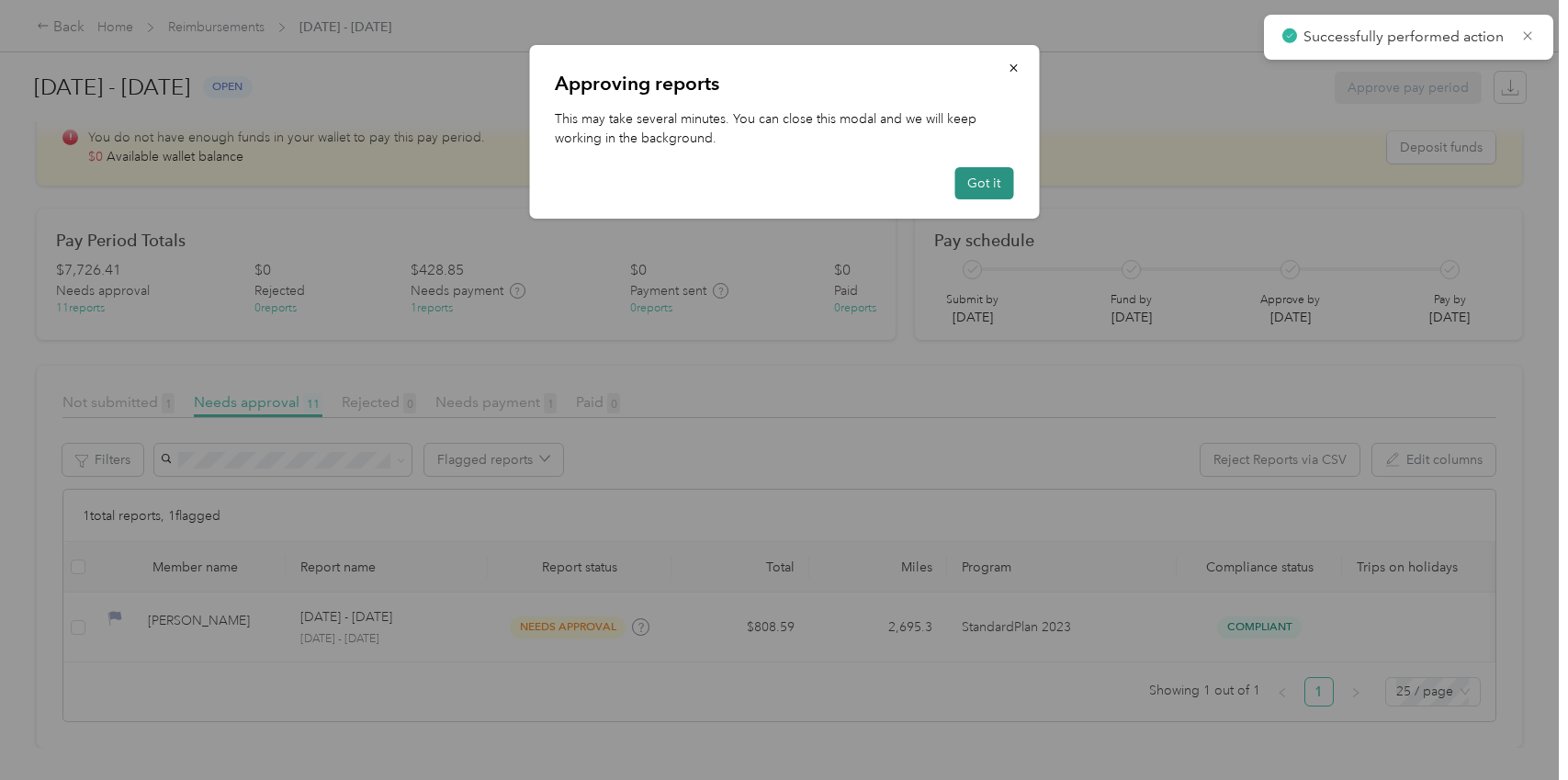
click at [976, 193] on button "Got it" at bounding box center [983, 183] width 58 height 32
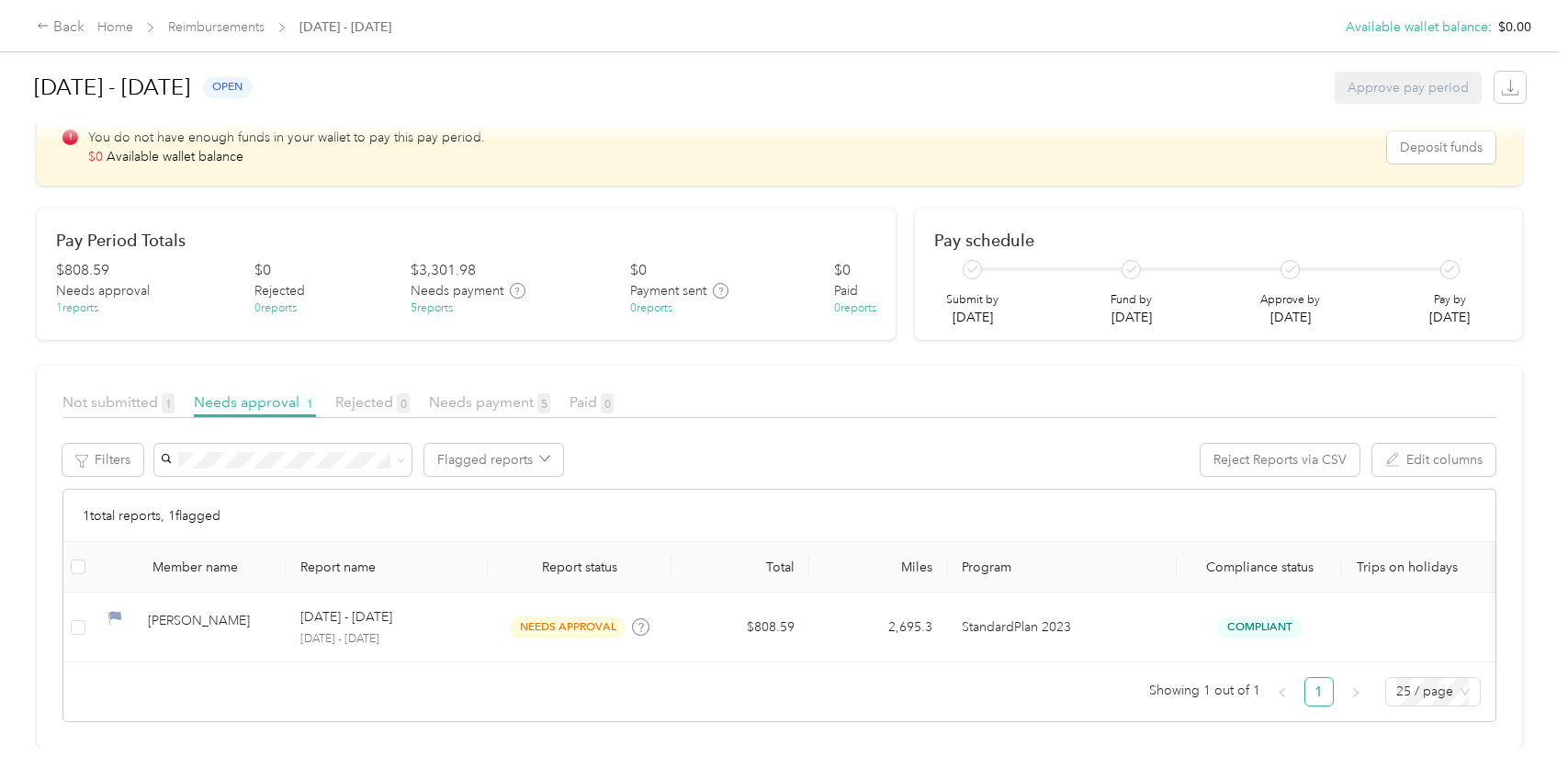
click at [121, 393] on span "Not submitted 1" at bounding box center [118, 402] width 112 height 18
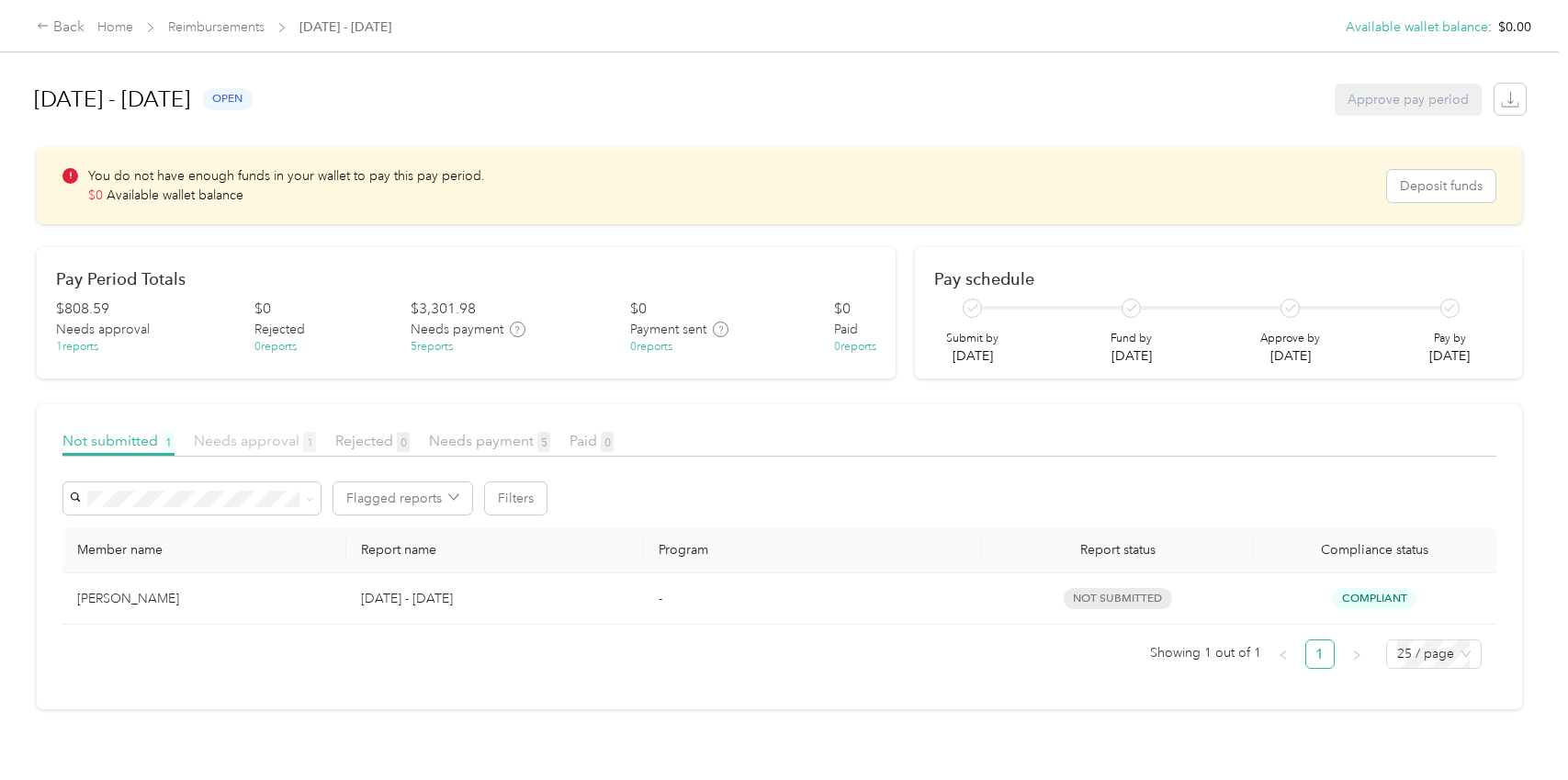
click at [258, 442] on span "Needs approval 1" at bounding box center [255, 441] width 122 height 18
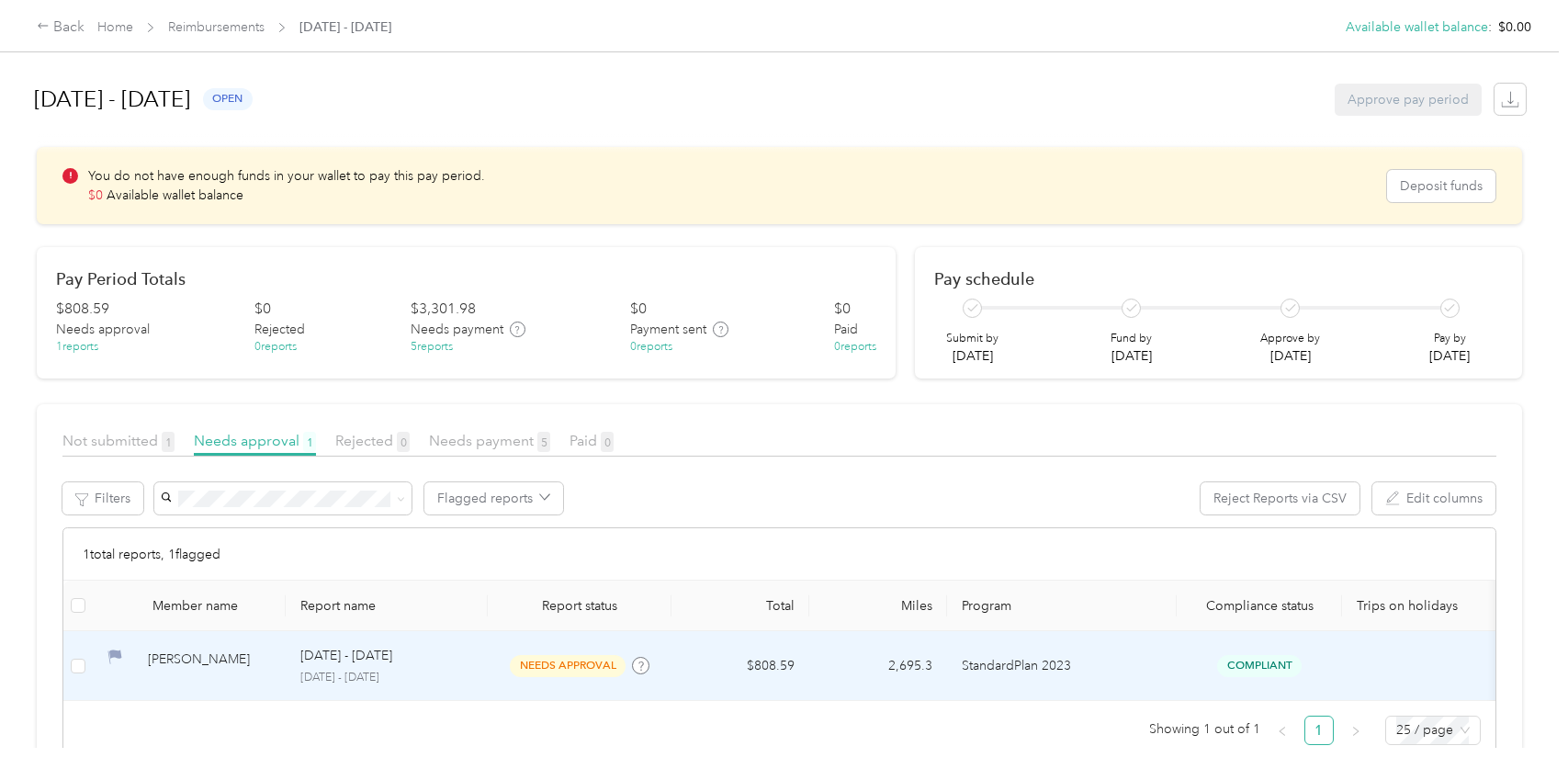
click at [223, 657] on div "[PERSON_NAME]" at bounding box center [209, 665] width 123 height 32
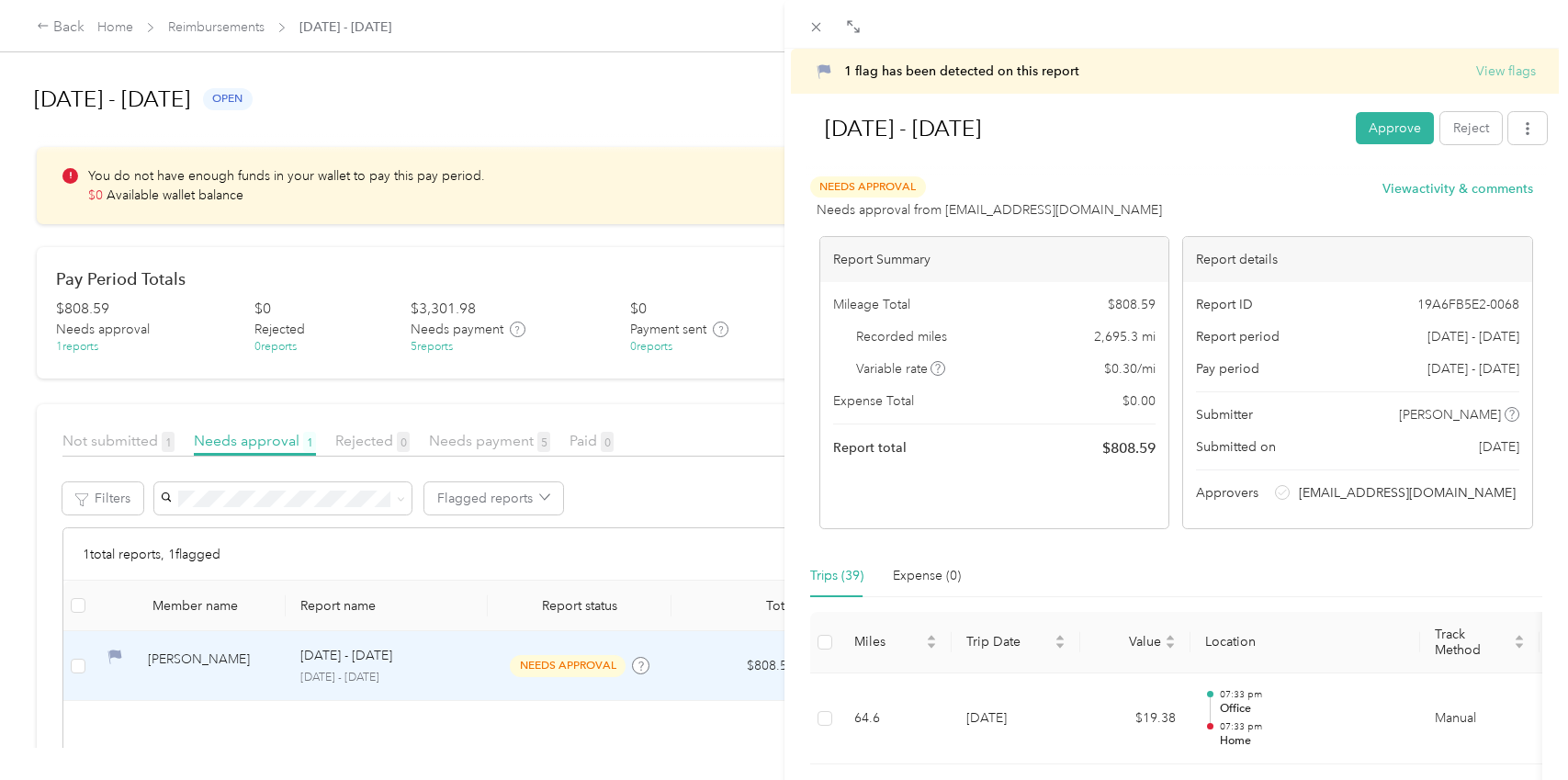
click at [1487, 70] on button "View flags" at bounding box center [1506, 70] width 59 height 19
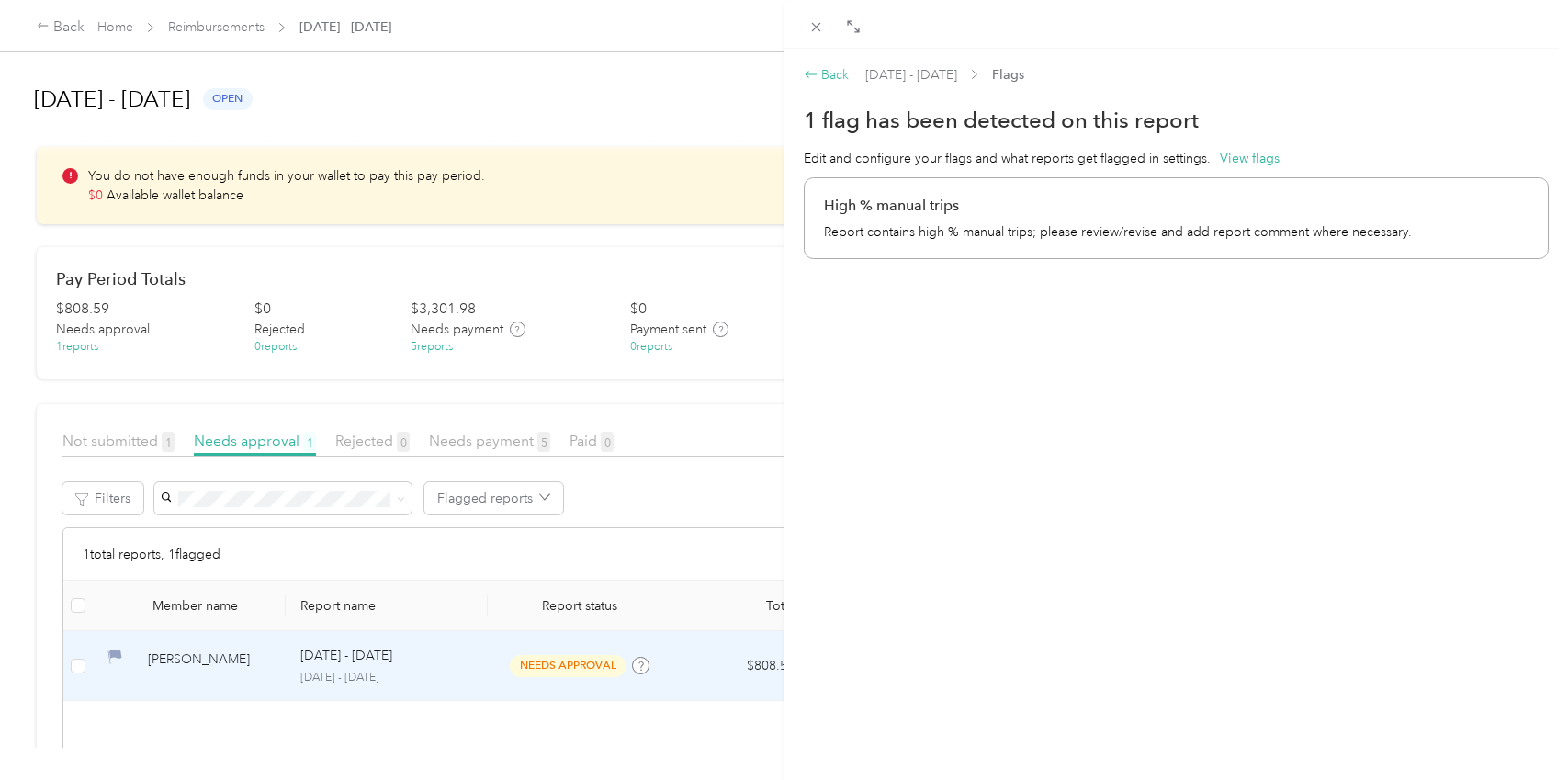
click at [821, 66] on div "Back" at bounding box center [827, 74] width 46 height 19
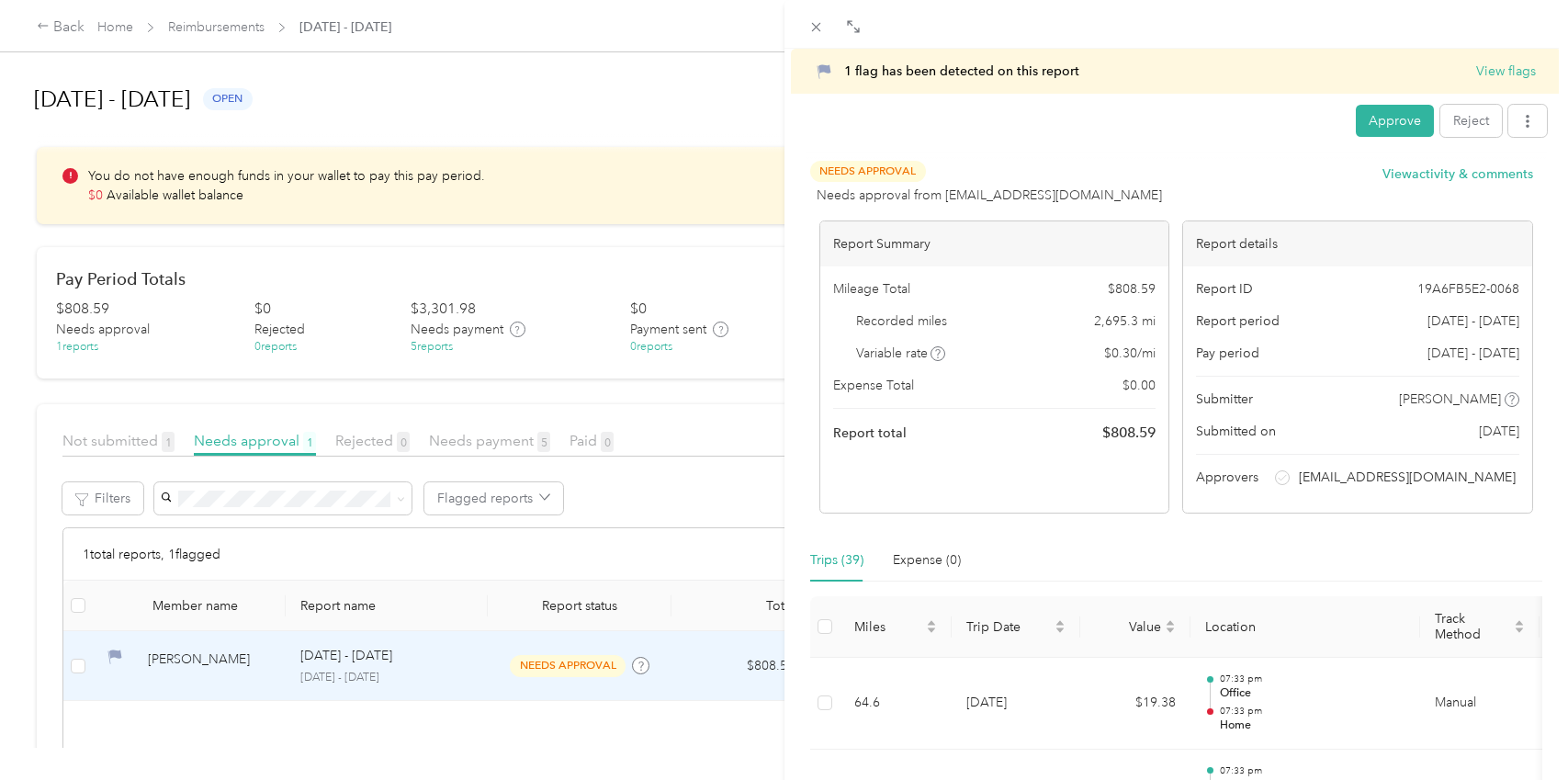
click at [413, 755] on div "1 flag has been detected on this report View flags Approve Reject Needs Approva…" at bounding box center [784, 390] width 1568 height 780
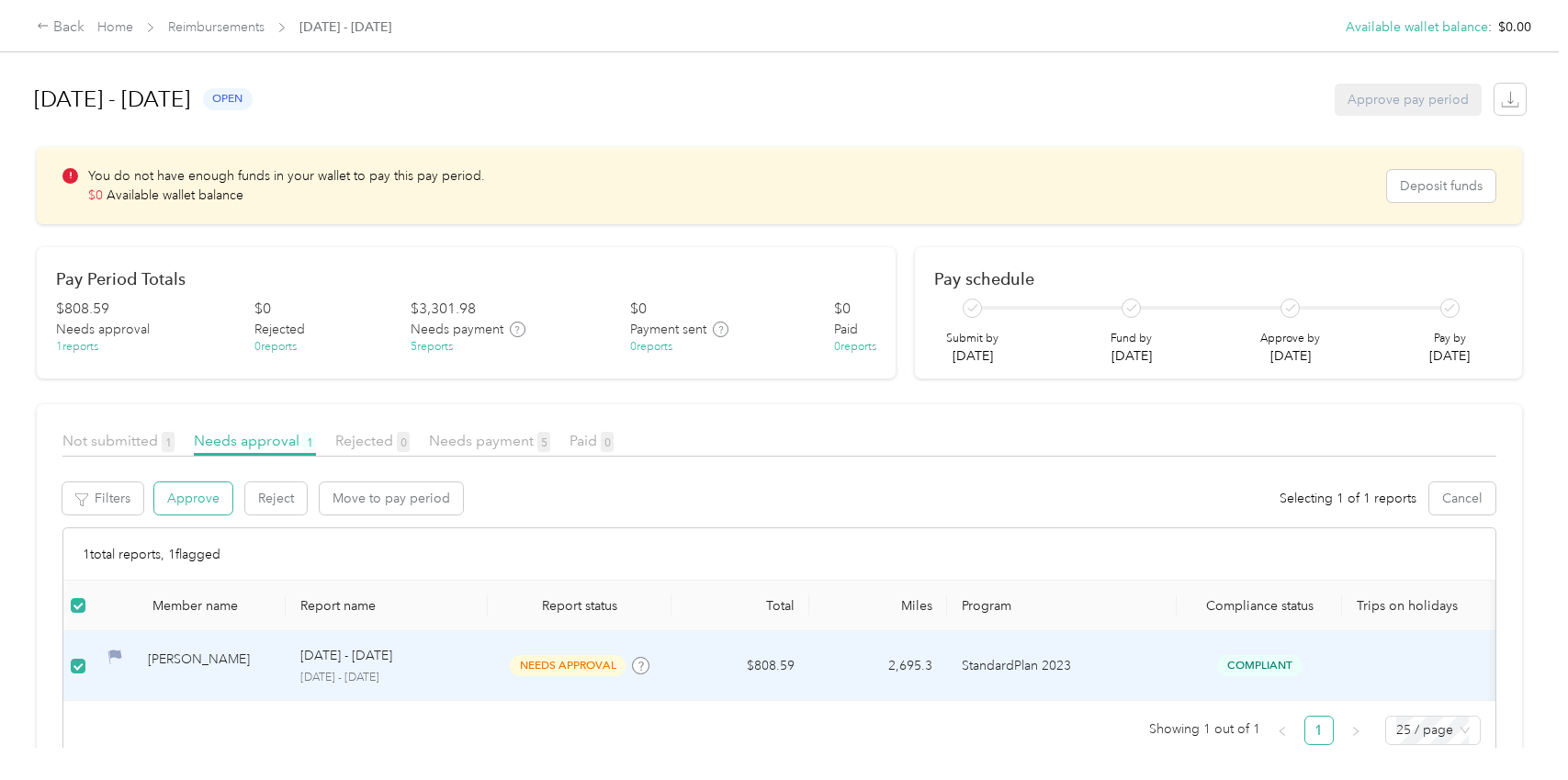
click at [172, 499] on button "Approve" at bounding box center [193, 499] width 78 height 32
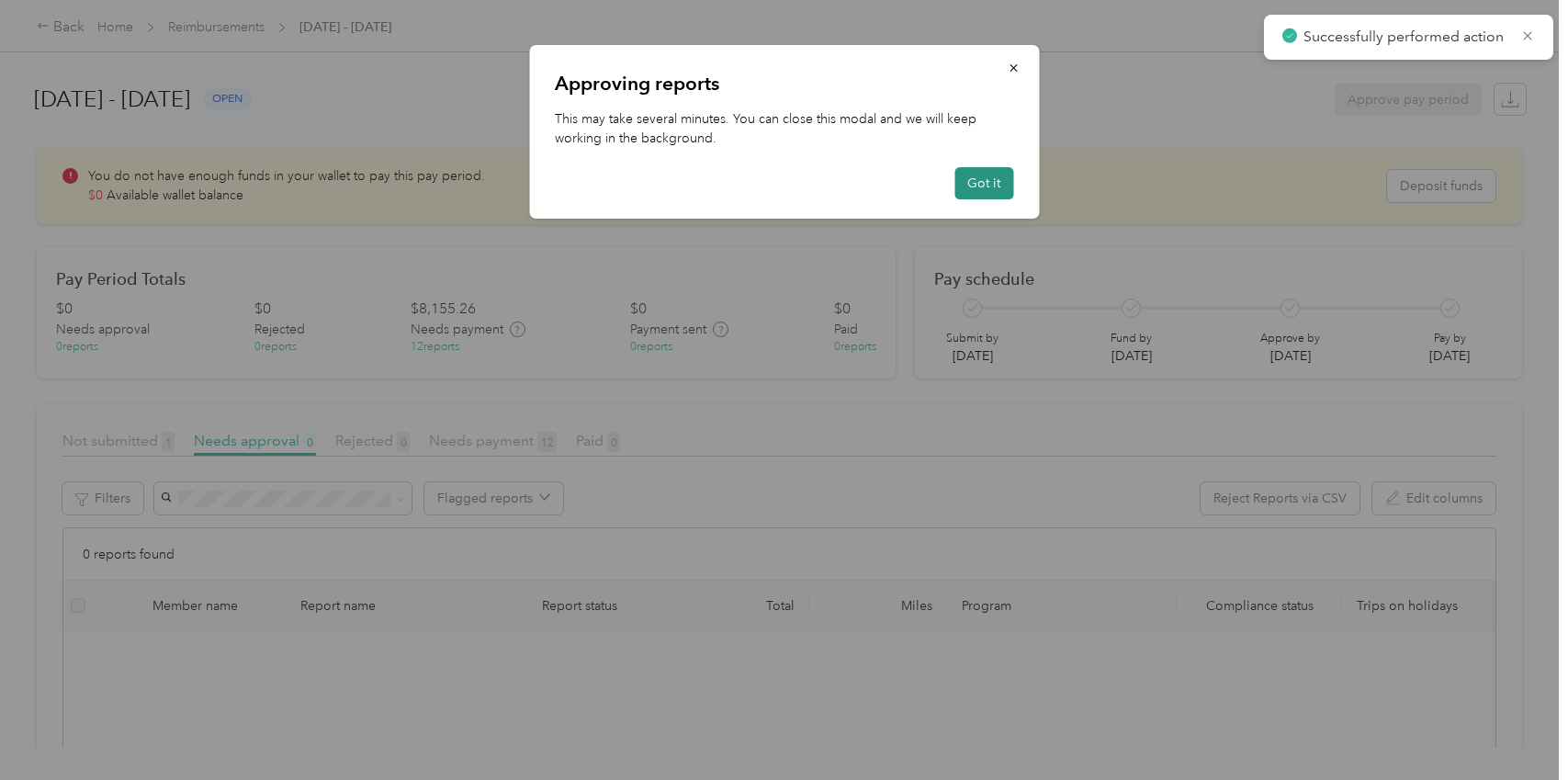
click at [1010, 178] on button "Got it" at bounding box center [983, 183] width 58 height 32
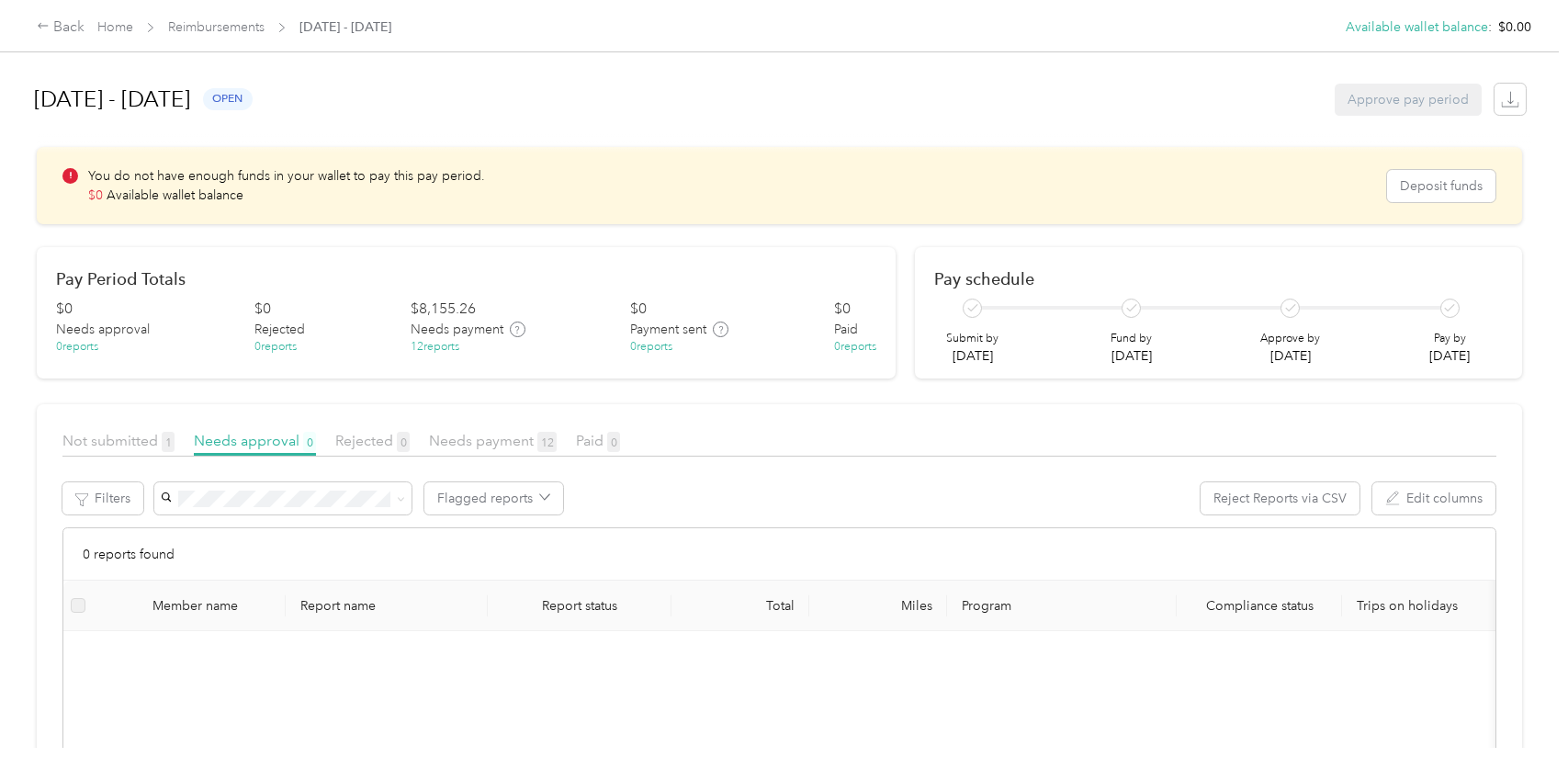
click at [127, 39] on div "Back Home Reimbursements [DATE] - [DATE] Available wallet balance : $0.00" at bounding box center [784, 26] width 1568 height 52
click at [120, 25] on link "Home" at bounding box center [115, 27] width 36 height 16
